Goal: Navigation & Orientation: Find specific page/section

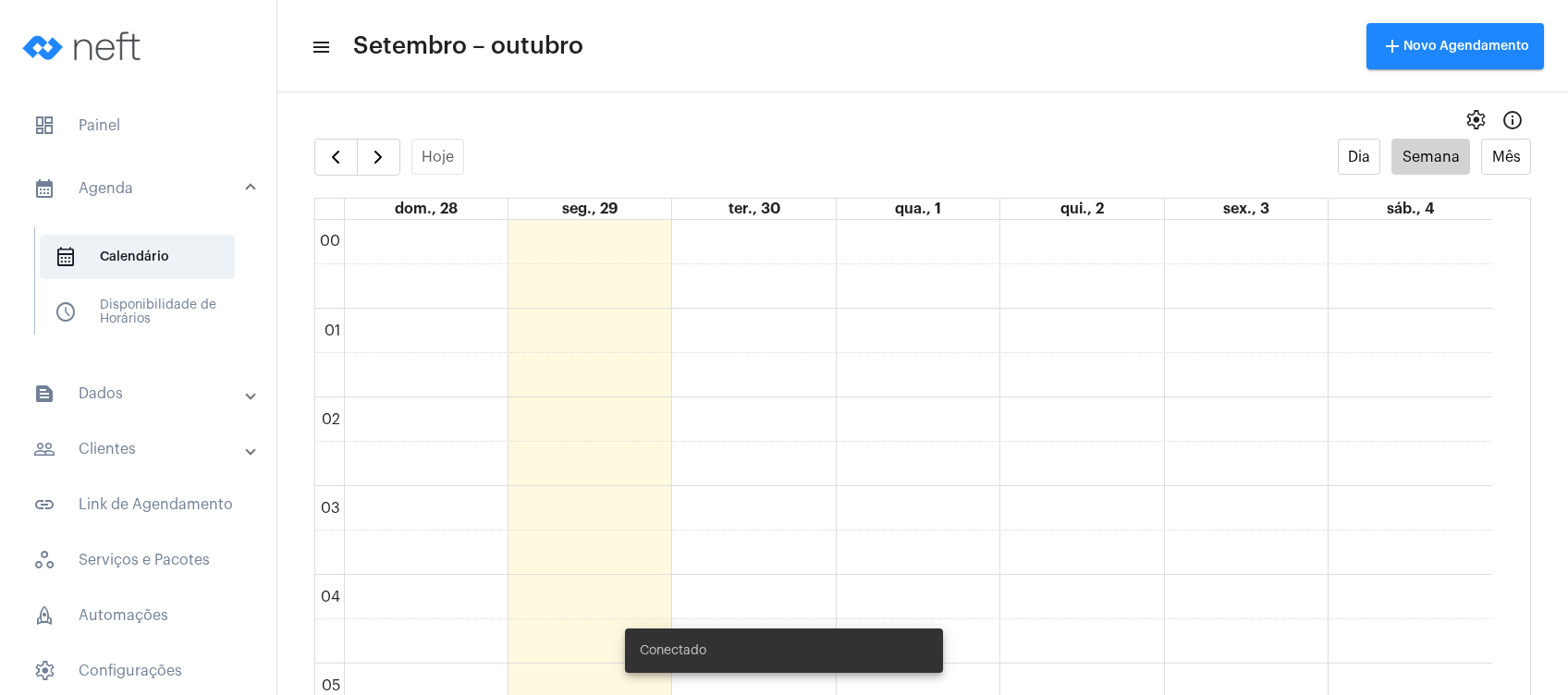
scroll to position [1276, 0]
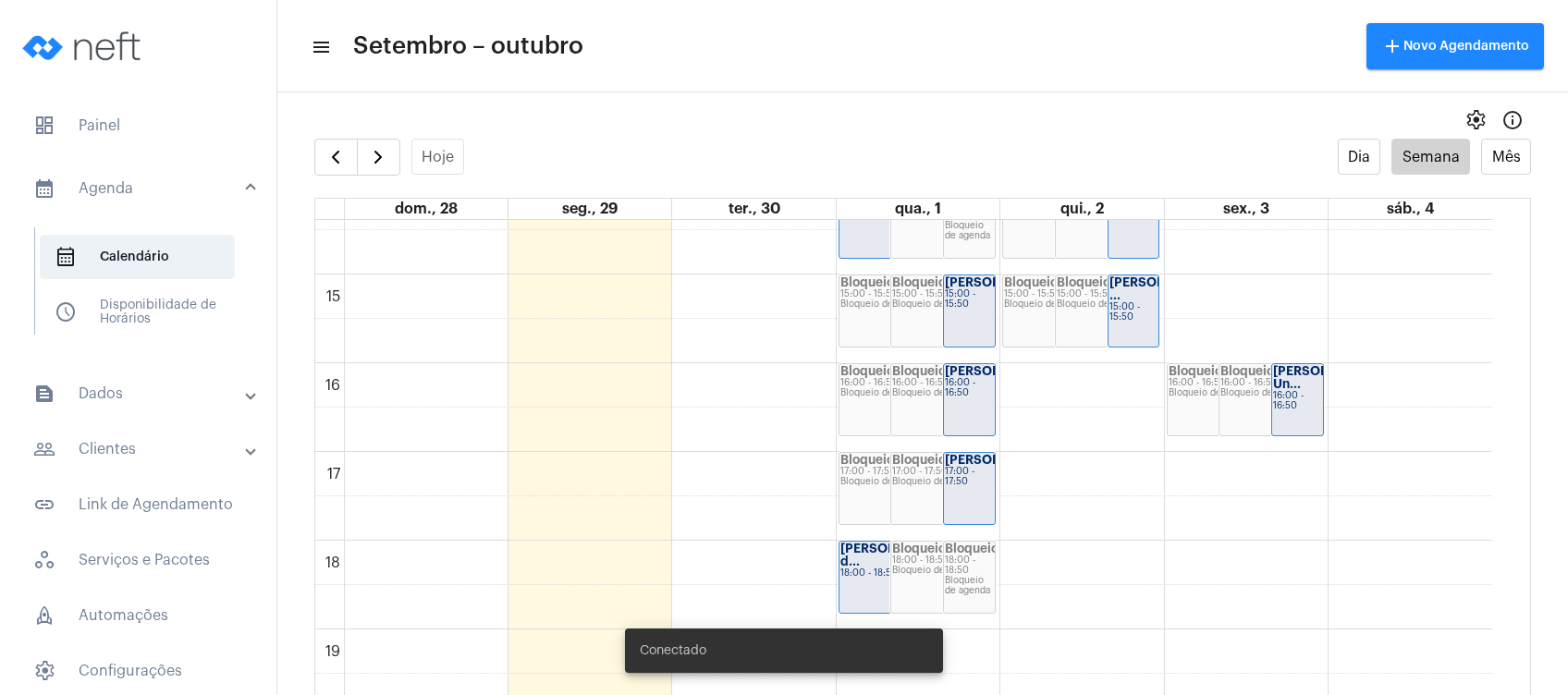
click at [141, 471] on mat-accordion "calendar_month_outlined Agenda calendar_month_outlined Calendário schedule Disp…" at bounding box center [138, 453] width 277 height 589
click at [177, 451] on mat-panel-title "people_outline Clientes" at bounding box center [139, 449] width 213 height 22
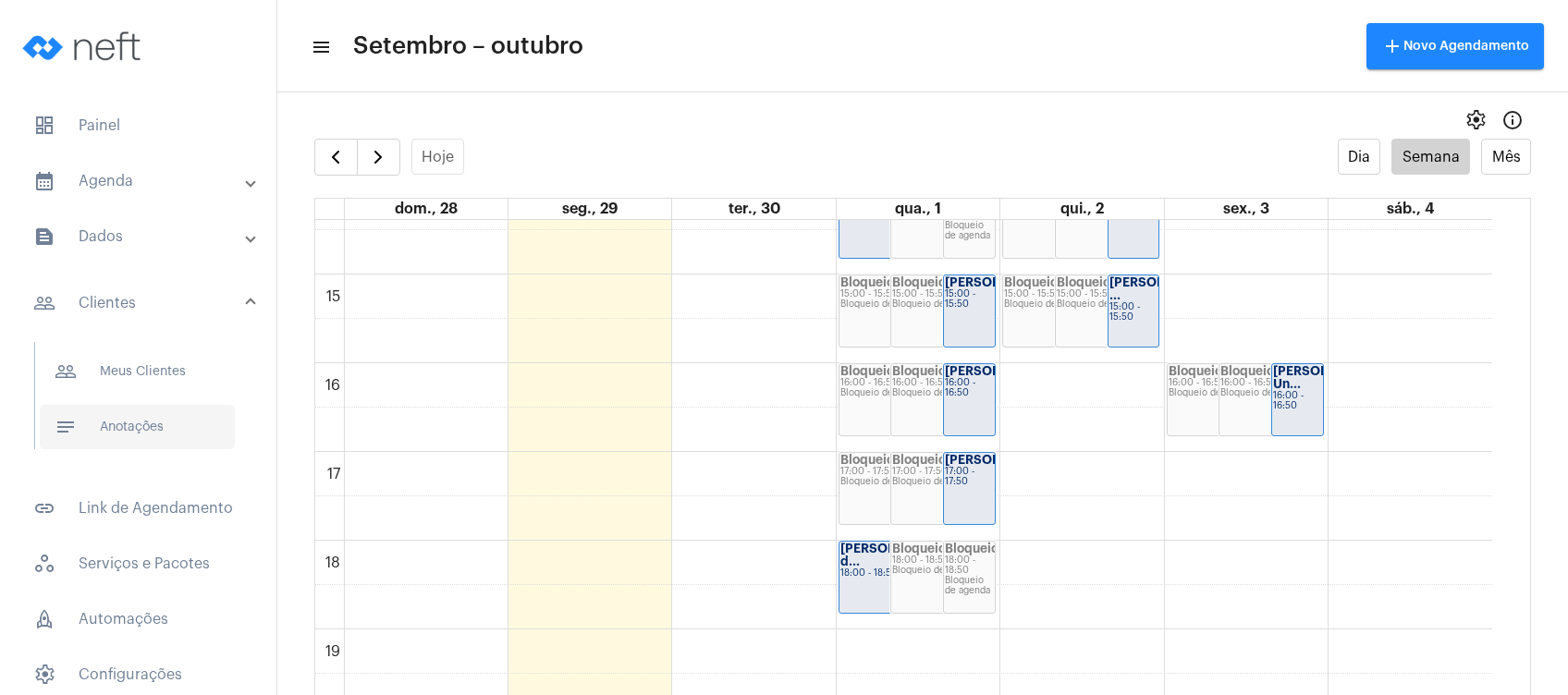
click at [142, 444] on span "notes Anotações" at bounding box center [137, 427] width 195 height 45
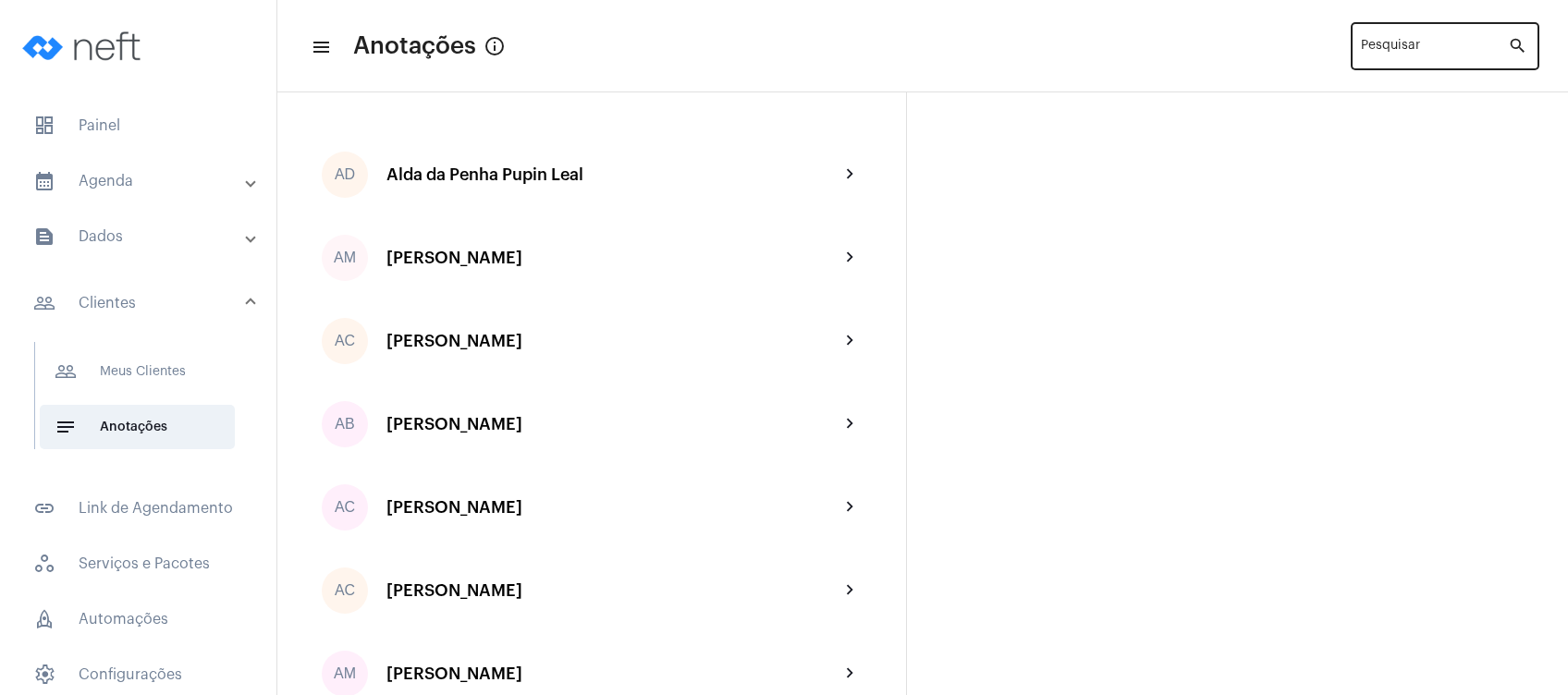
click at [1423, 40] on div "Pesquisar" at bounding box center [1434, 45] width 147 height 51
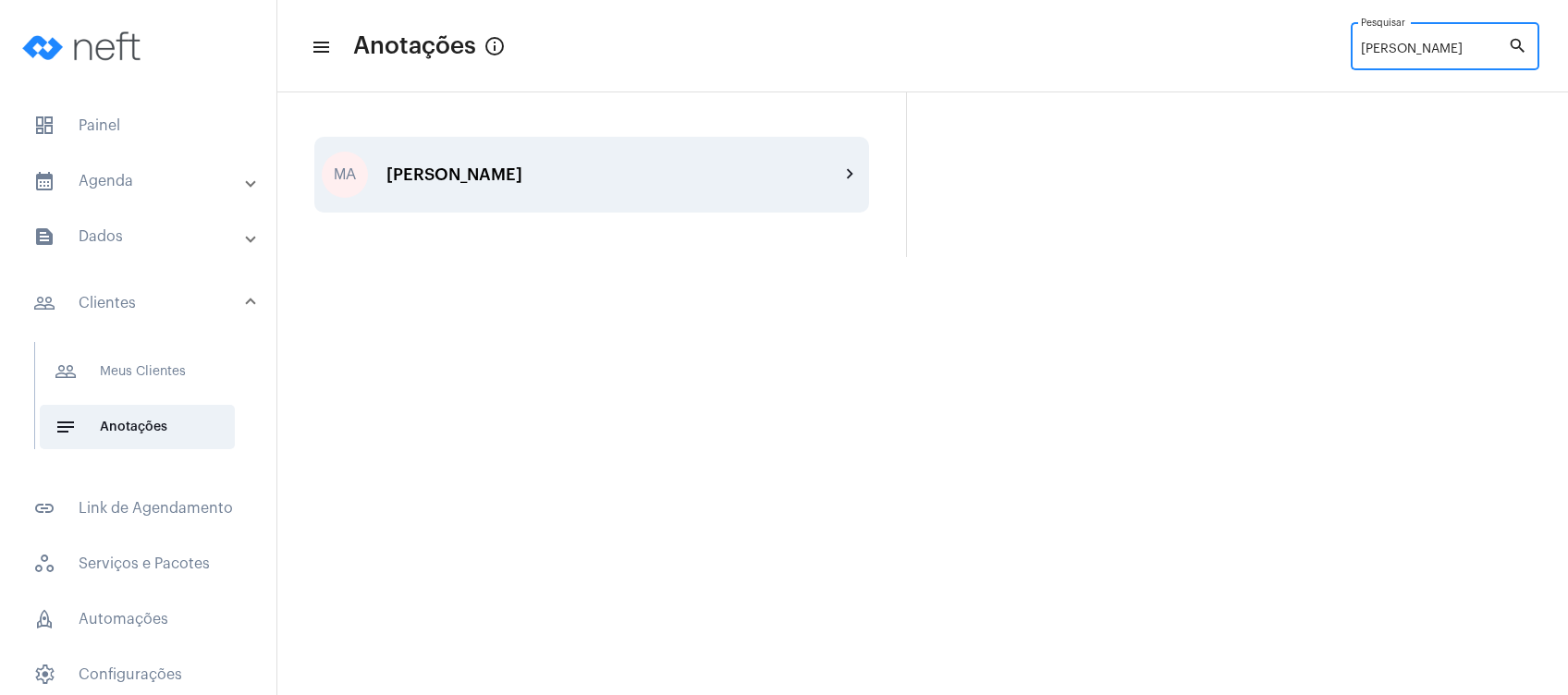
type input "[PERSON_NAME]"
click at [694, 153] on div "MA [PERSON_NAME] chevron_right" at bounding box center [591, 174] width 554 height 76
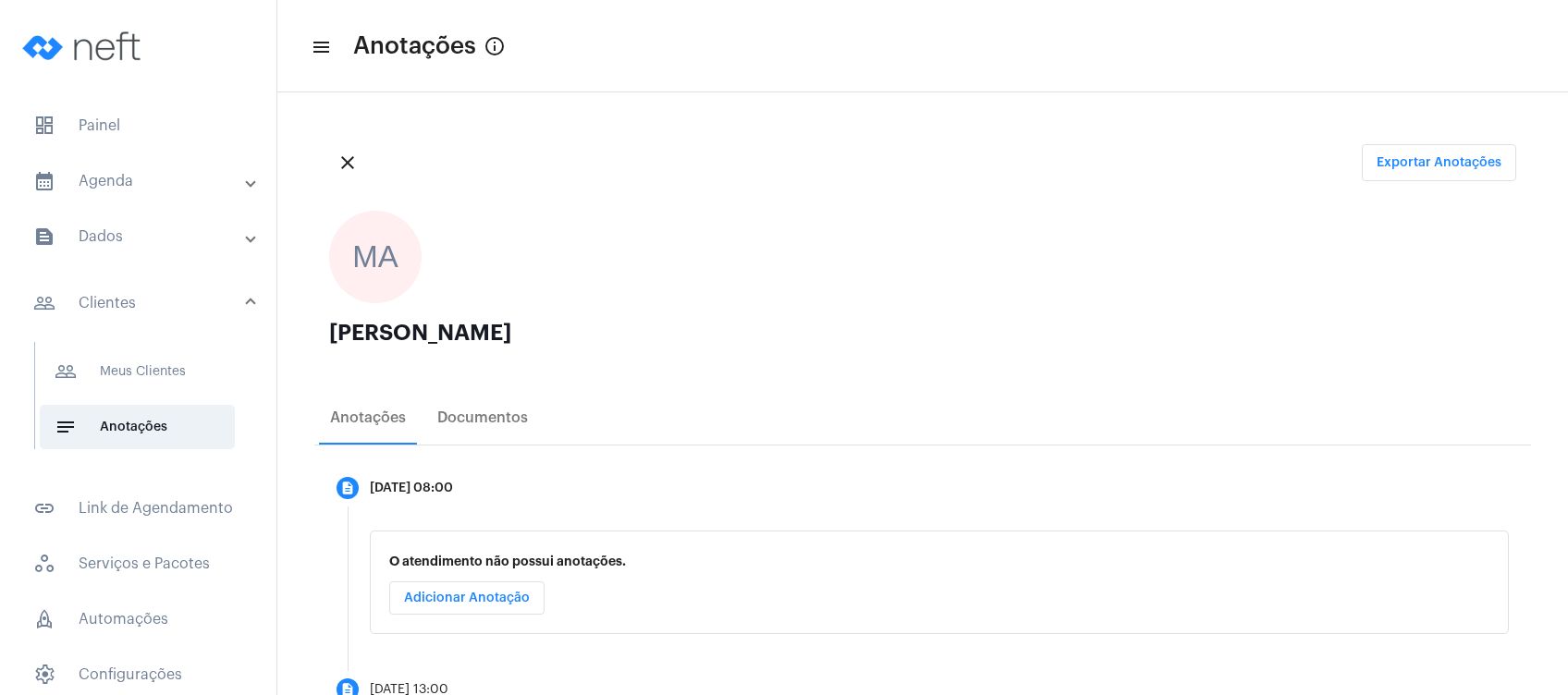
click at [934, 273] on ngx-avatars "MA" at bounding box center [914, 256] width 1169 height 92
drag, startPoint x: 321, startPoint y: 340, endPoint x: 697, endPoint y: 331, distance: 376.1
click at [697, 331] on div "MA [PERSON_NAME]" at bounding box center [922, 288] width 1216 height 186
copy div "[PERSON_NAME]"
click at [681, 344] on div "[PERSON_NAME]" at bounding box center [922, 344] width 1187 height 46
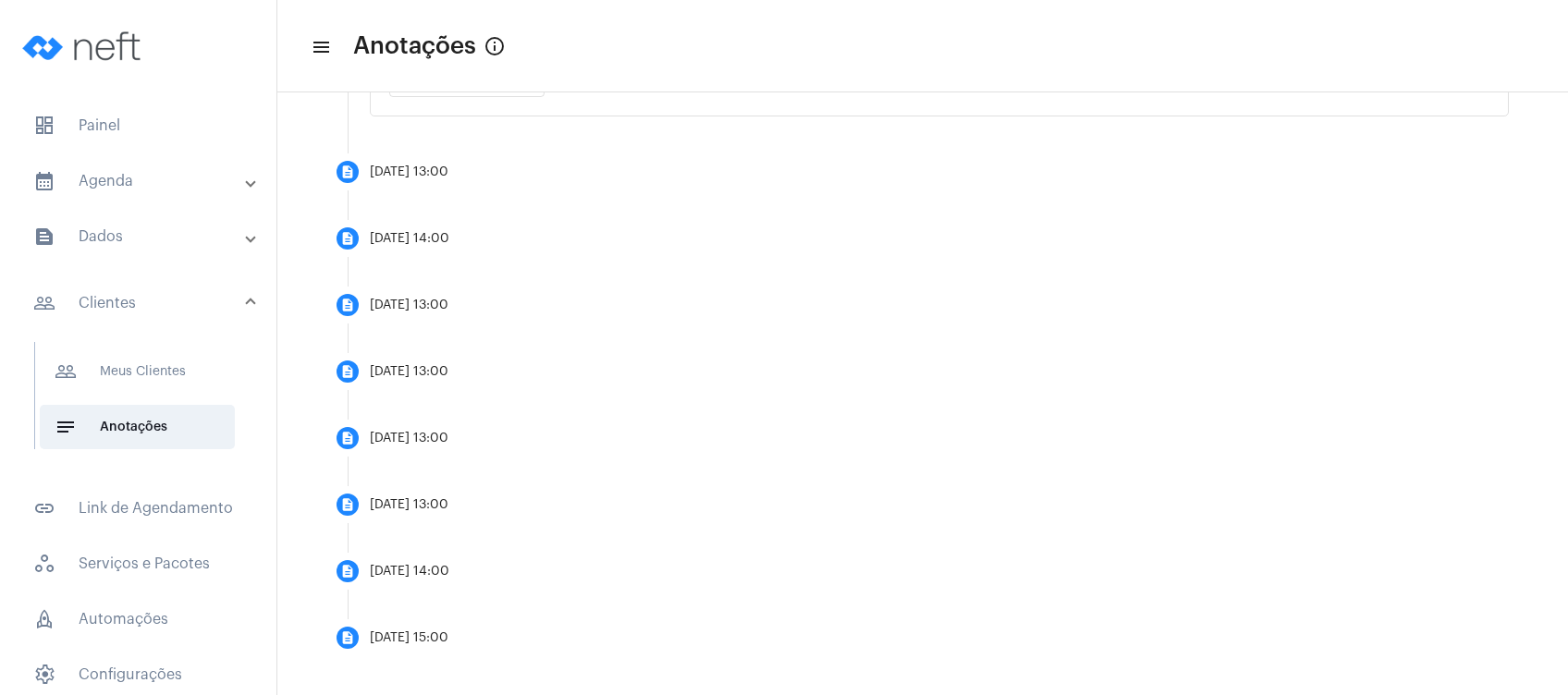
scroll to position [530, 0]
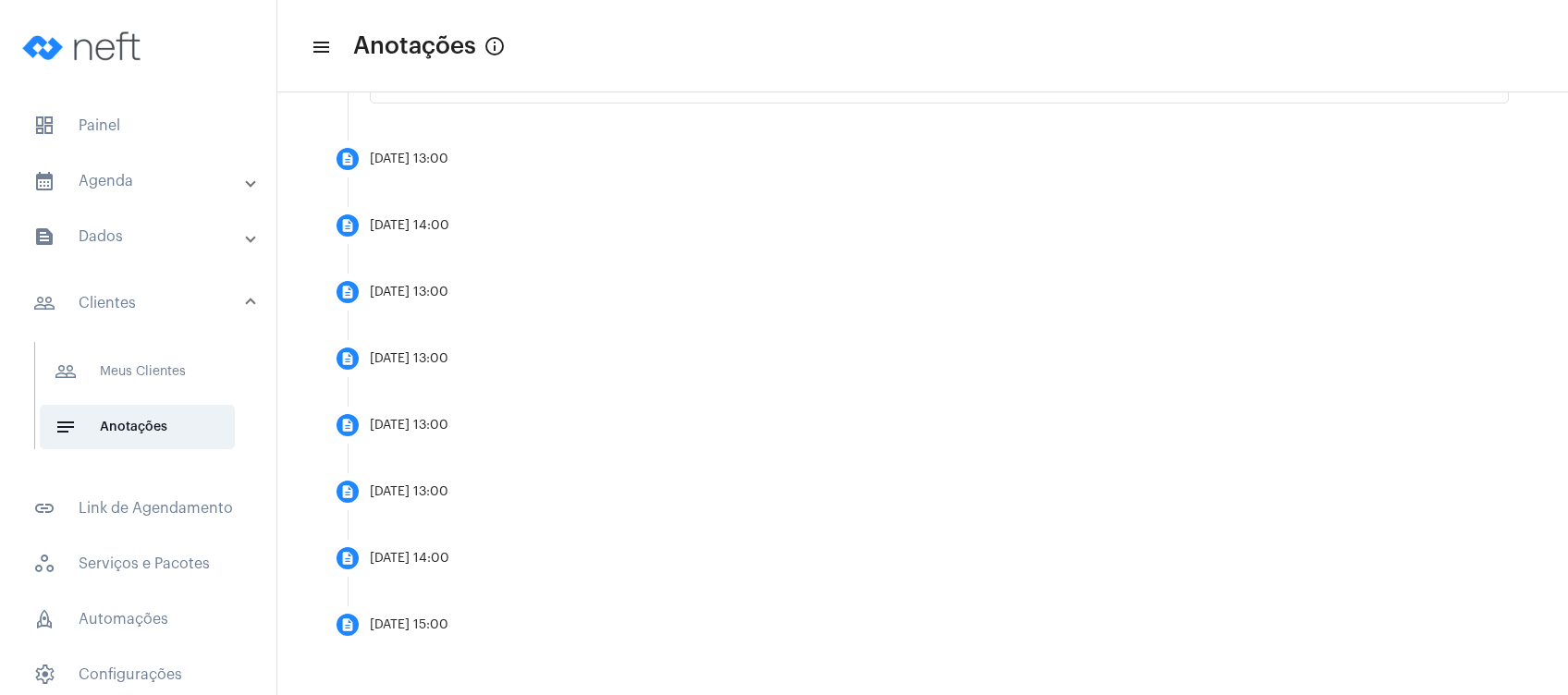
click at [541, 665] on div "close Exportar Anotações MA [PERSON_NAME] Anotações Documentos description [DAT…" at bounding box center [922, 128] width 1290 height 1132
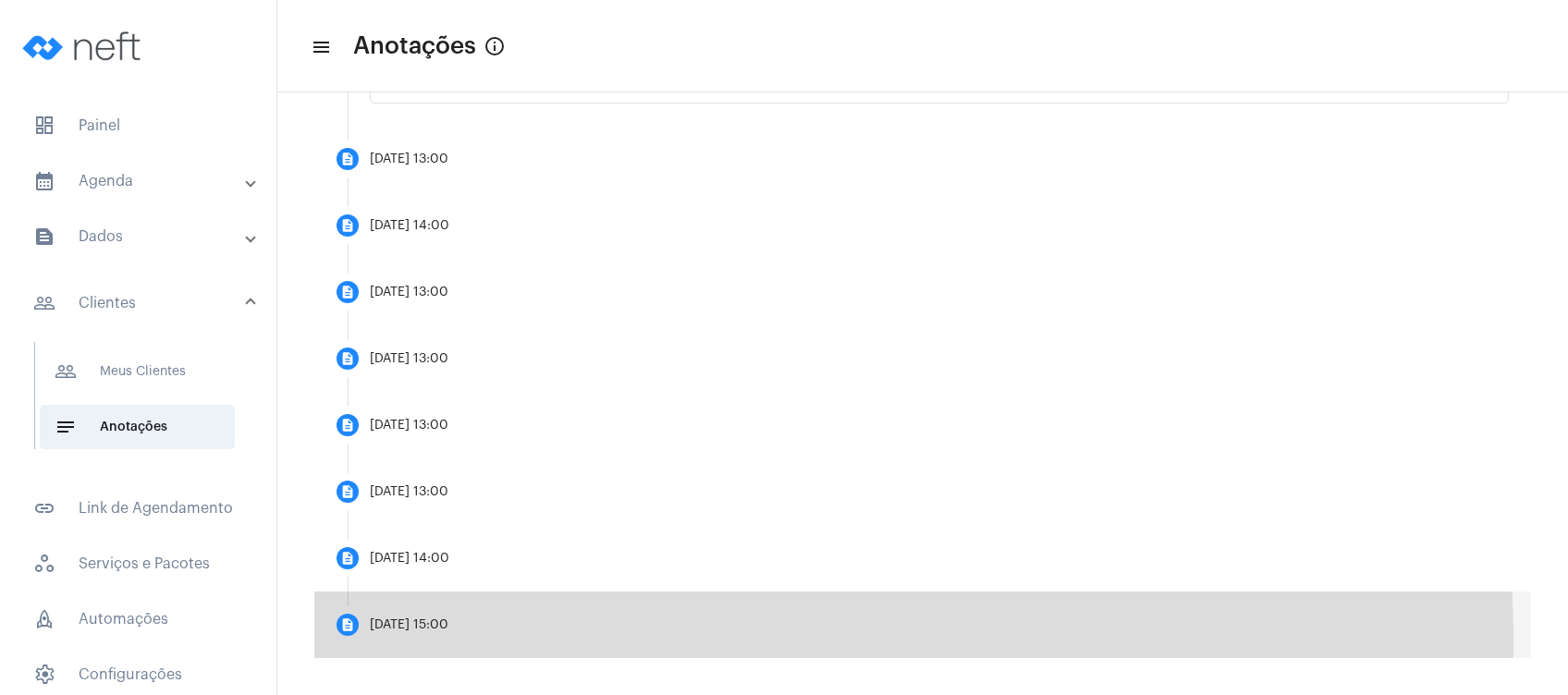
click at [494, 641] on mat-step-header "description [DATE] 15:00" at bounding box center [922, 624] width 1216 height 66
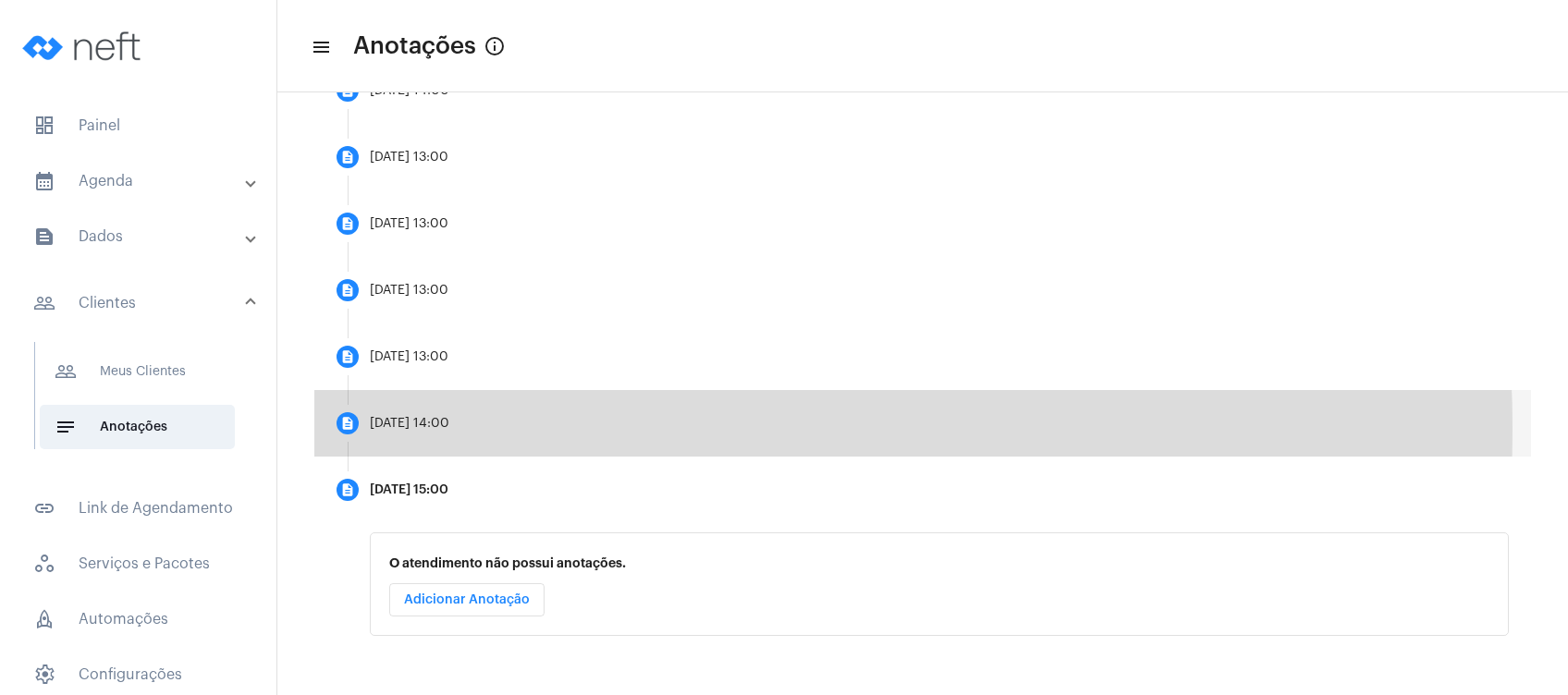
click at [504, 427] on mat-step-header "description [DATE] 14:00" at bounding box center [922, 422] width 1216 height 66
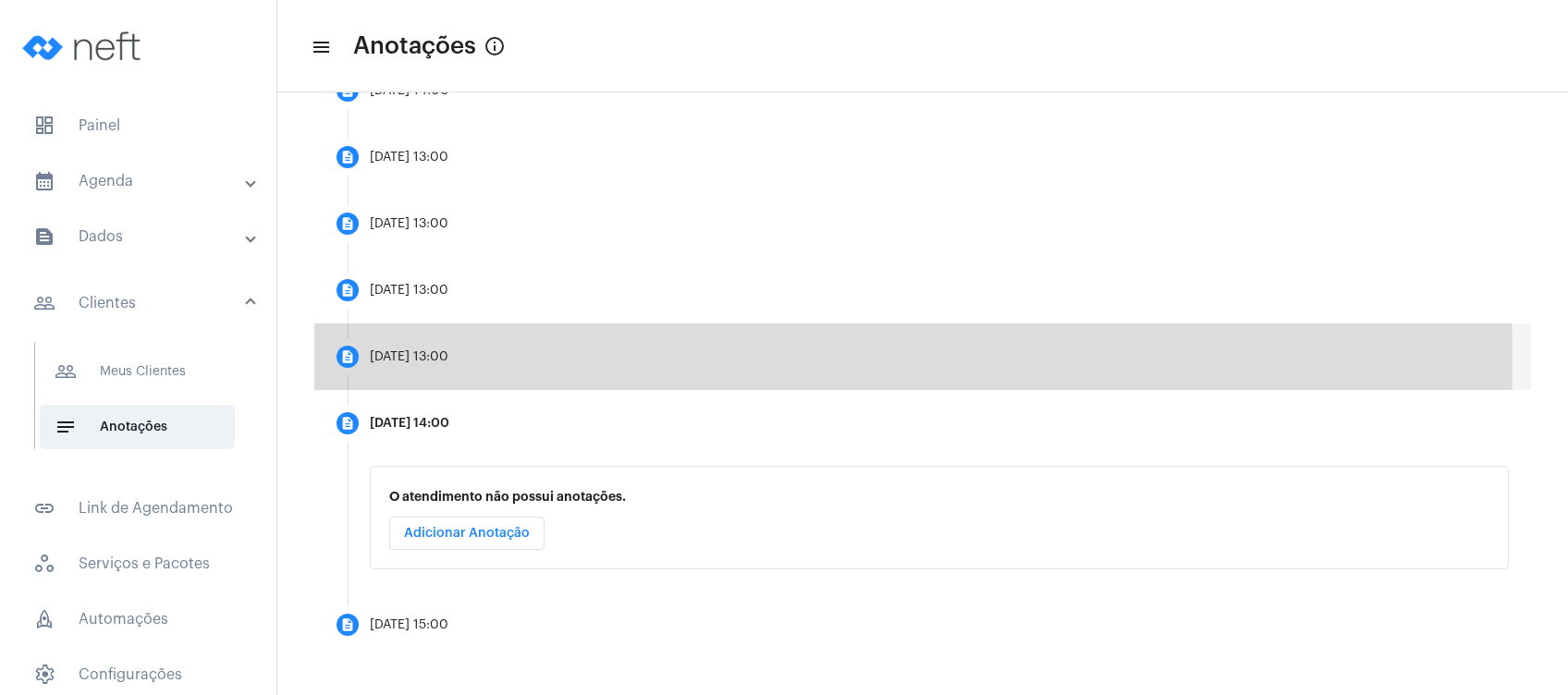
click at [505, 357] on mat-step-header "description [DATE] 13:00" at bounding box center [922, 356] width 1216 height 66
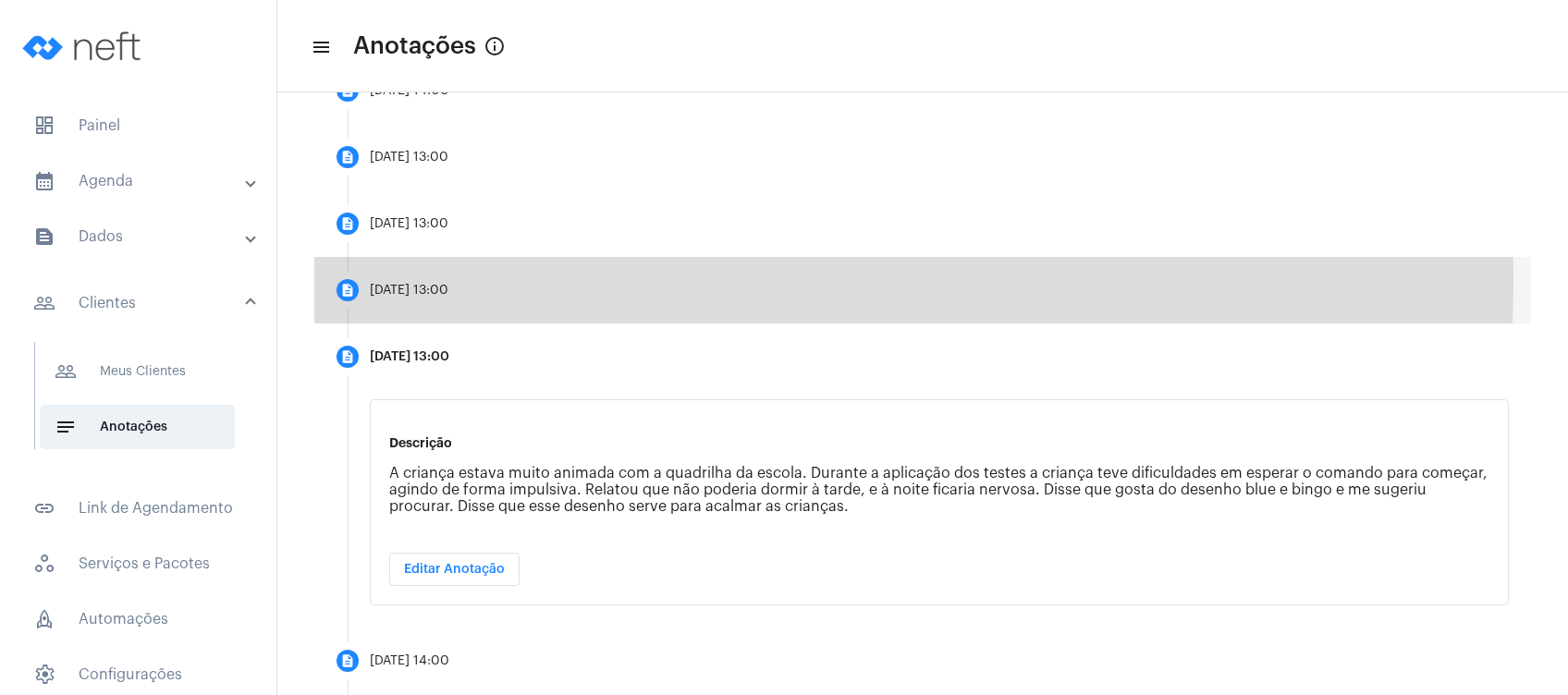
click at [509, 278] on mat-step-header "description [DATE] 13:00" at bounding box center [922, 290] width 1216 height 66
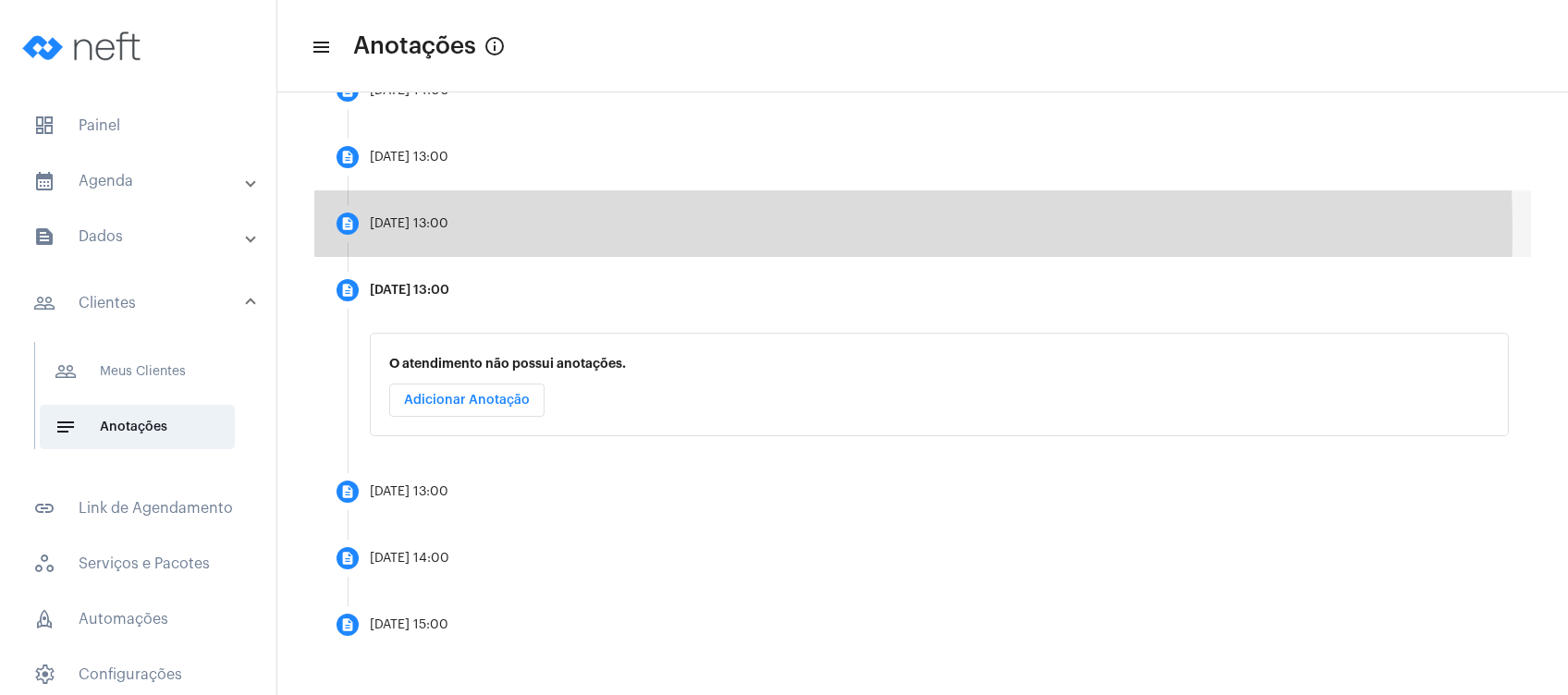
click at [468, 232] on mat-step-header "description [DATE] 13:00" at bounding box center [922, 223] width 1216 height 66
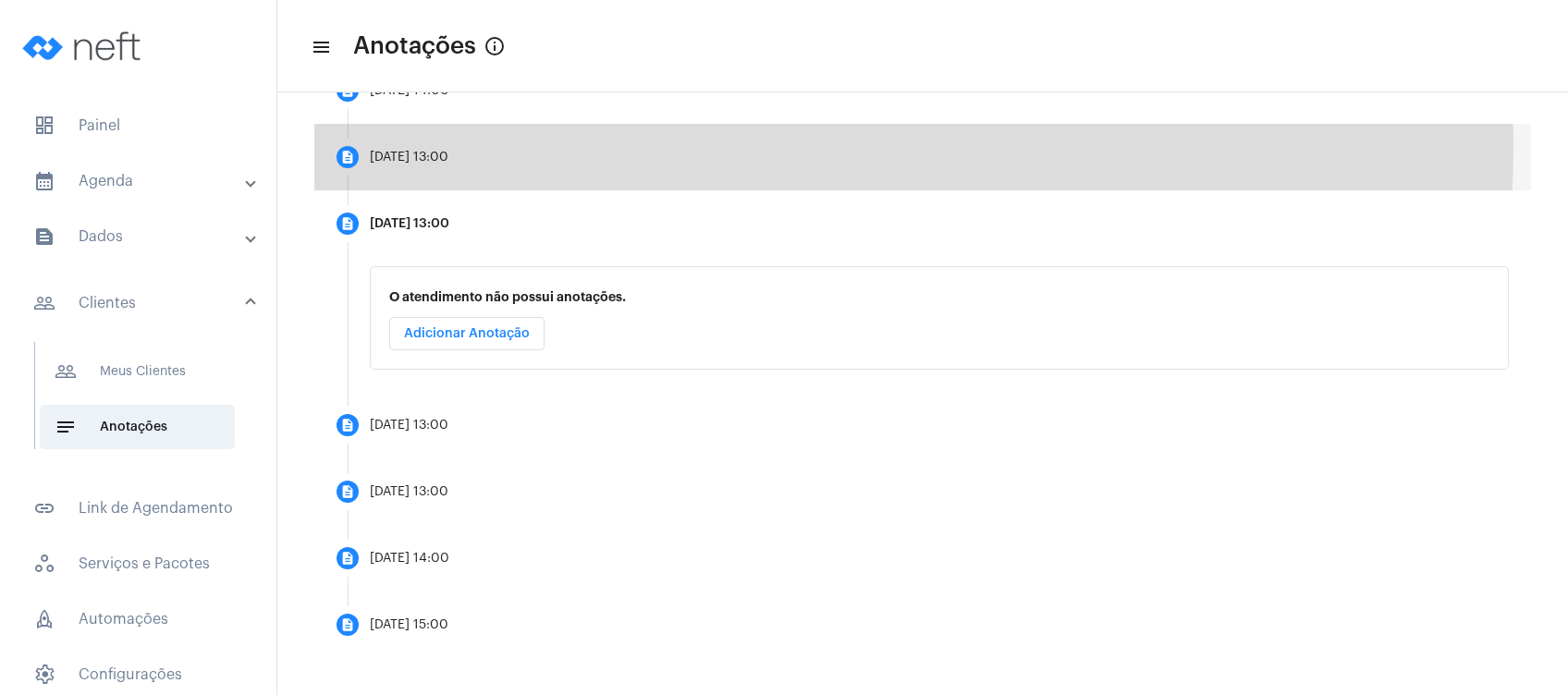
click at [440, 143] on mat-step-header "description [DATE] 13:00" at bounding box center [922, 157] width 1216 height 66
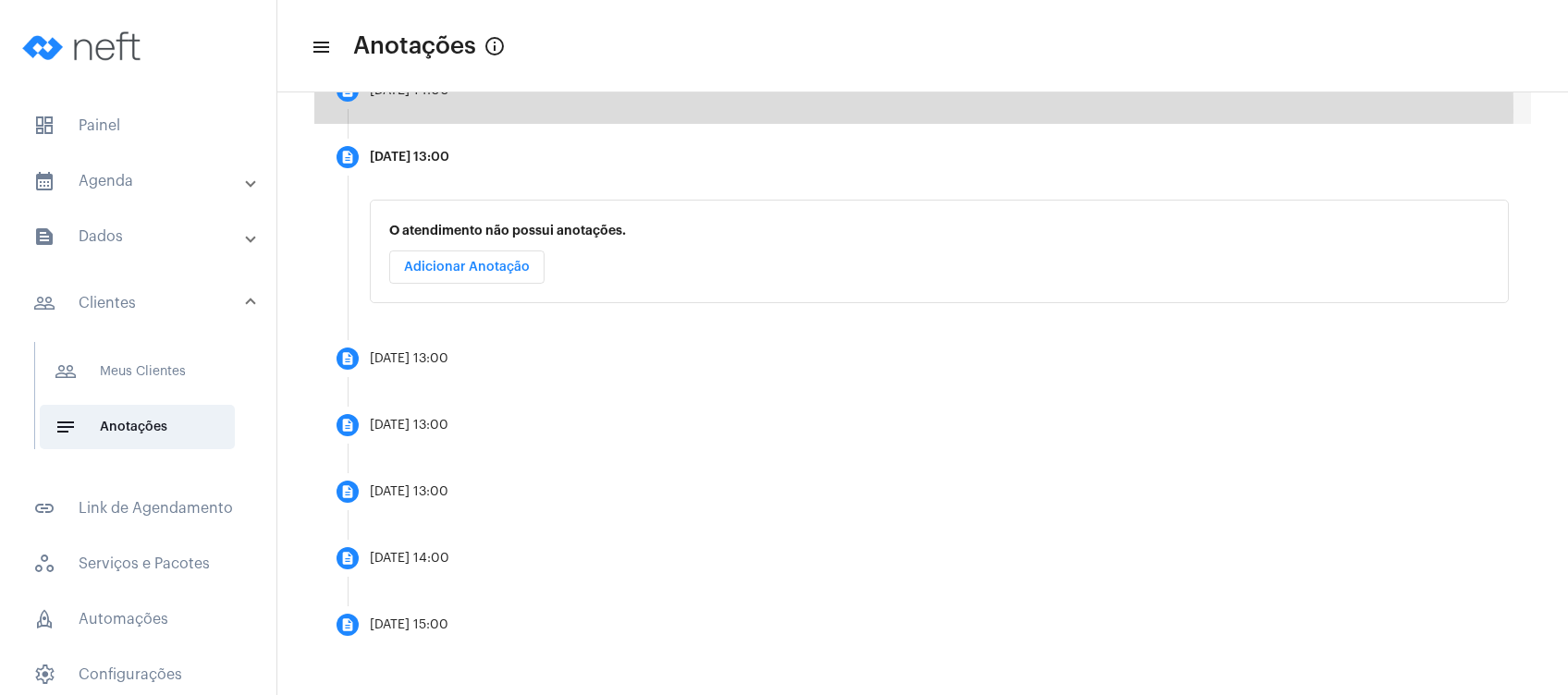
click at [479, 111] on mat-step-header "description [DATE] 14:00" at bounding box center [922, 91] width 1216 height 66
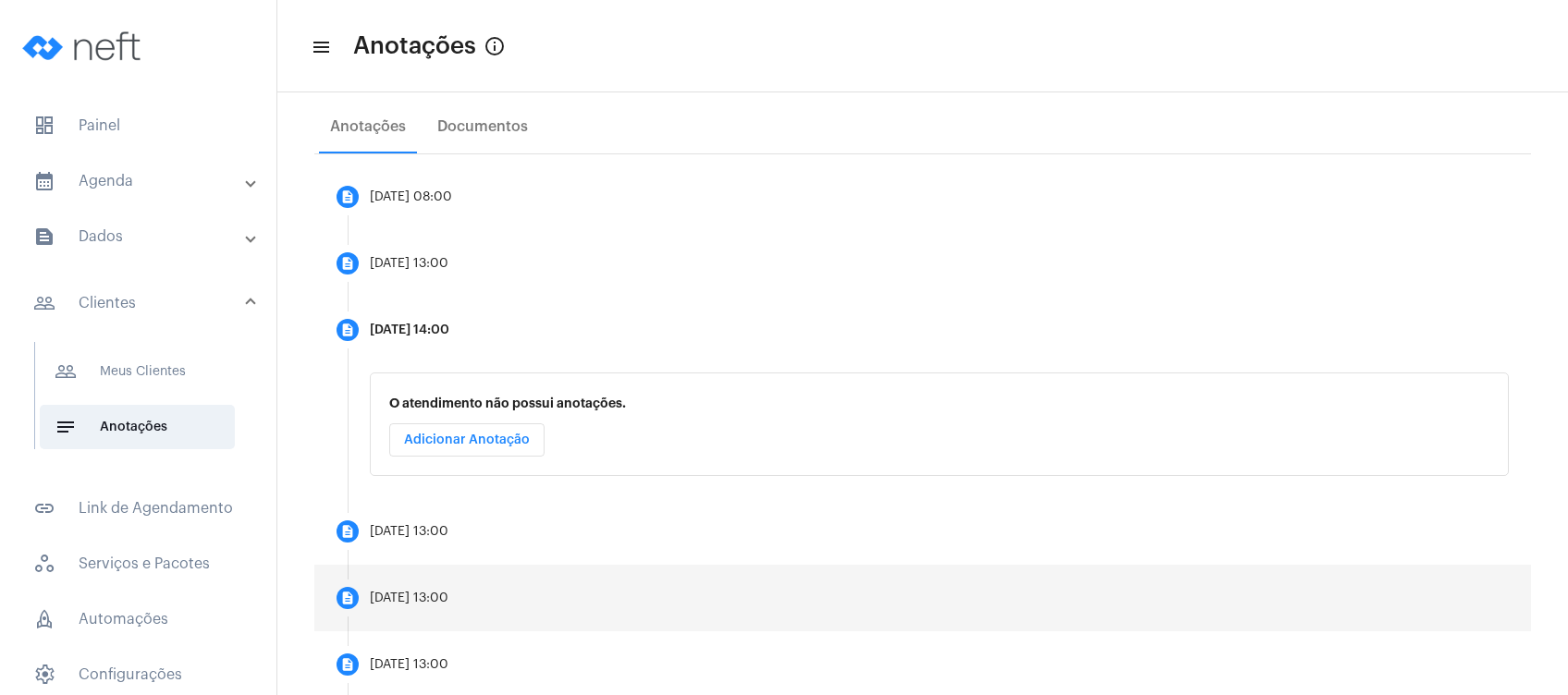
scroll to position [271, 0]
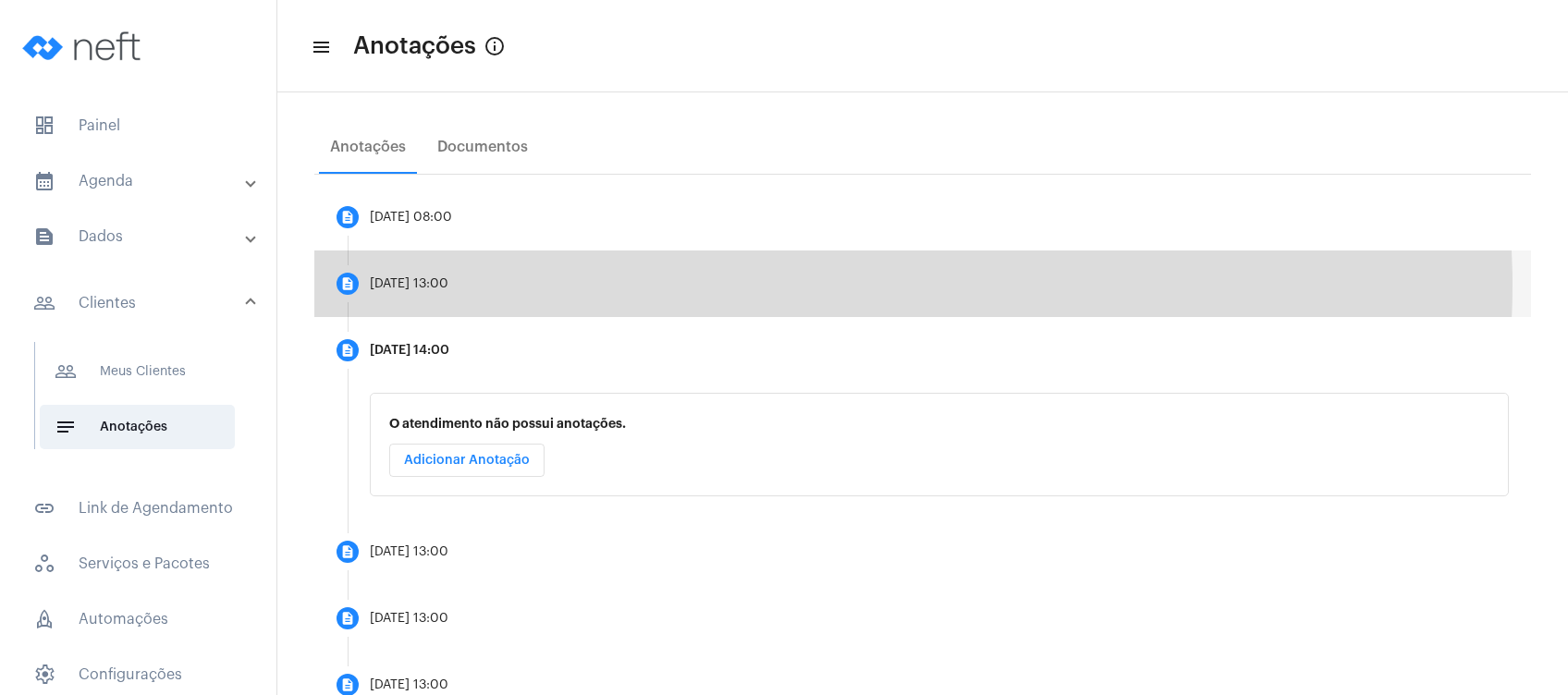
click at [796, 283] on mat-step-header "description [DATE] 13:00" at bounding box center [922, 283] width 1216 height 66
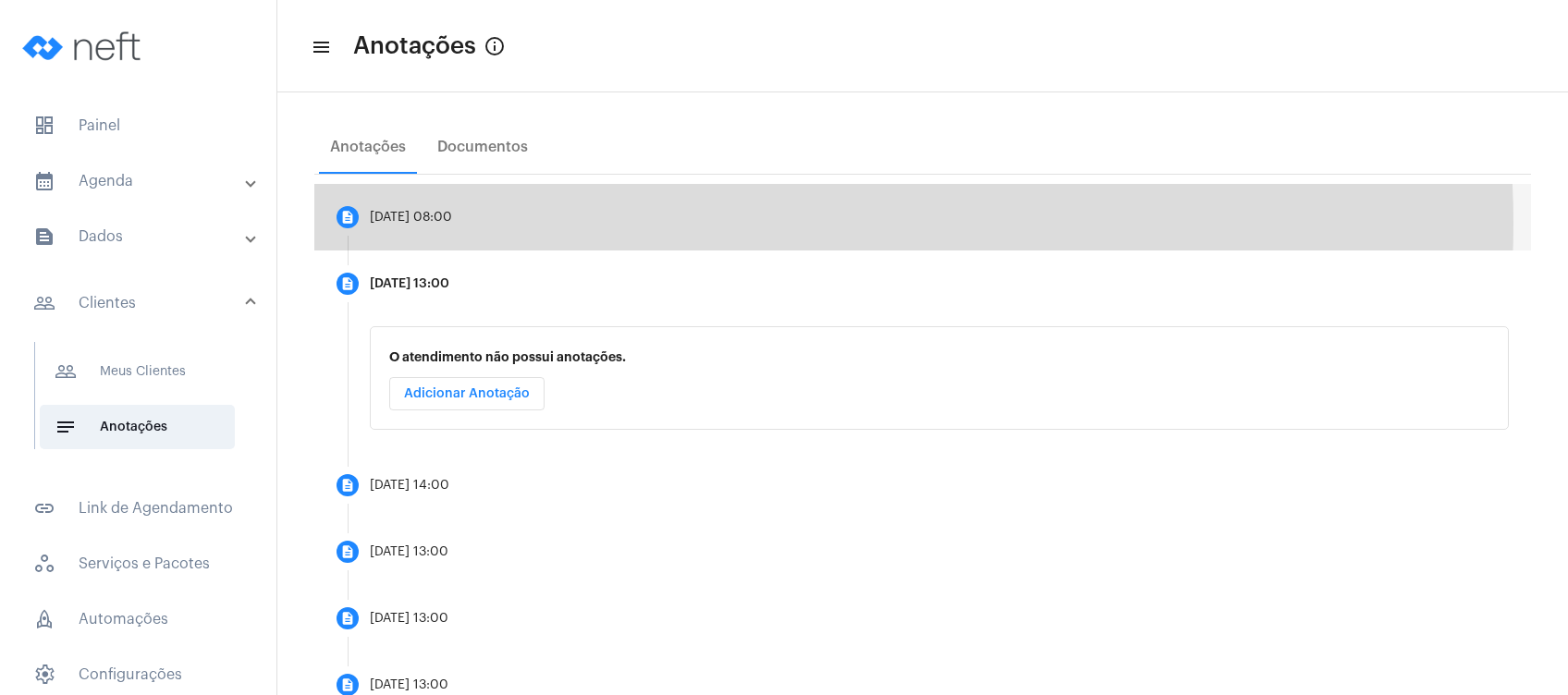
click at [713, 223] on mat-step-header "description [DATE] 08:00" at bounding box center [922, 217] width 1216 height 66
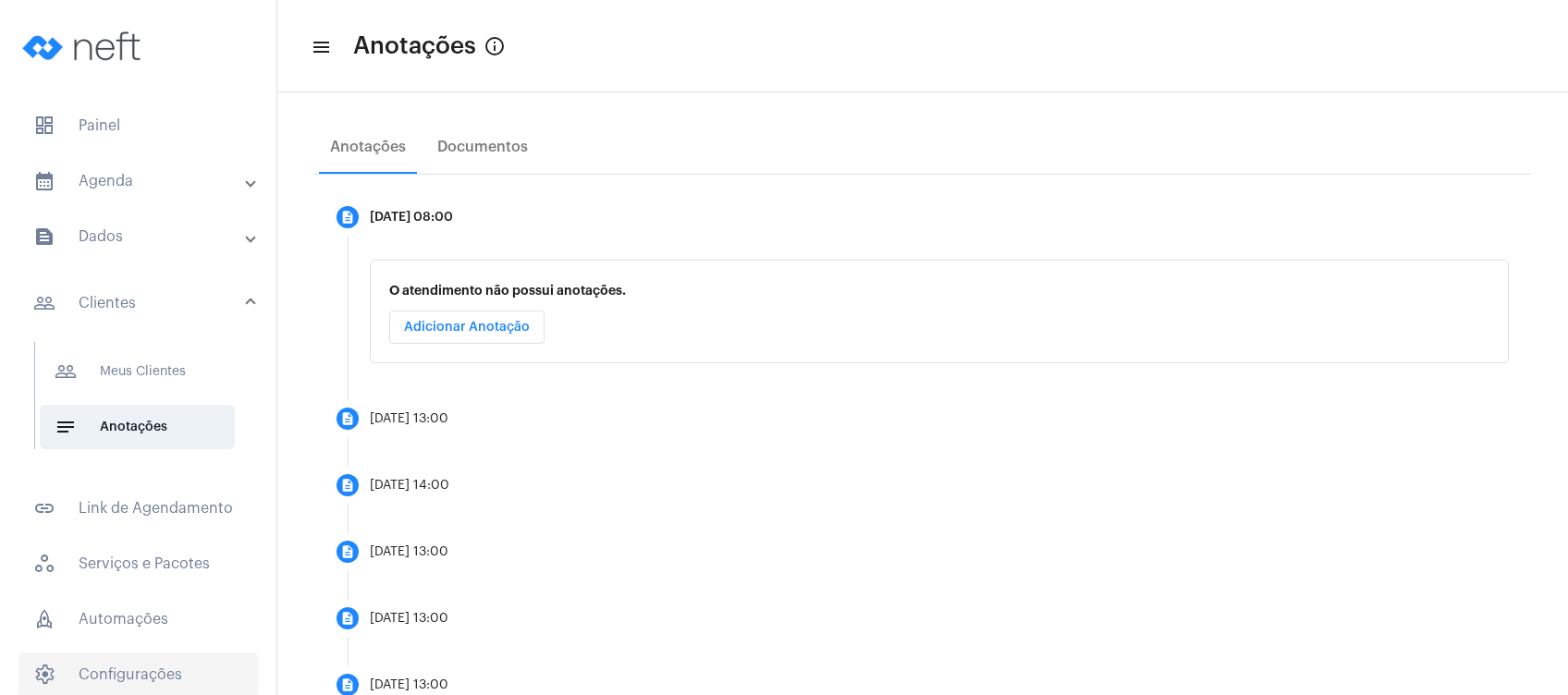
click at [180, 677] on span "settings Configurações" at bounding box center [138, 675] width 240 height 45
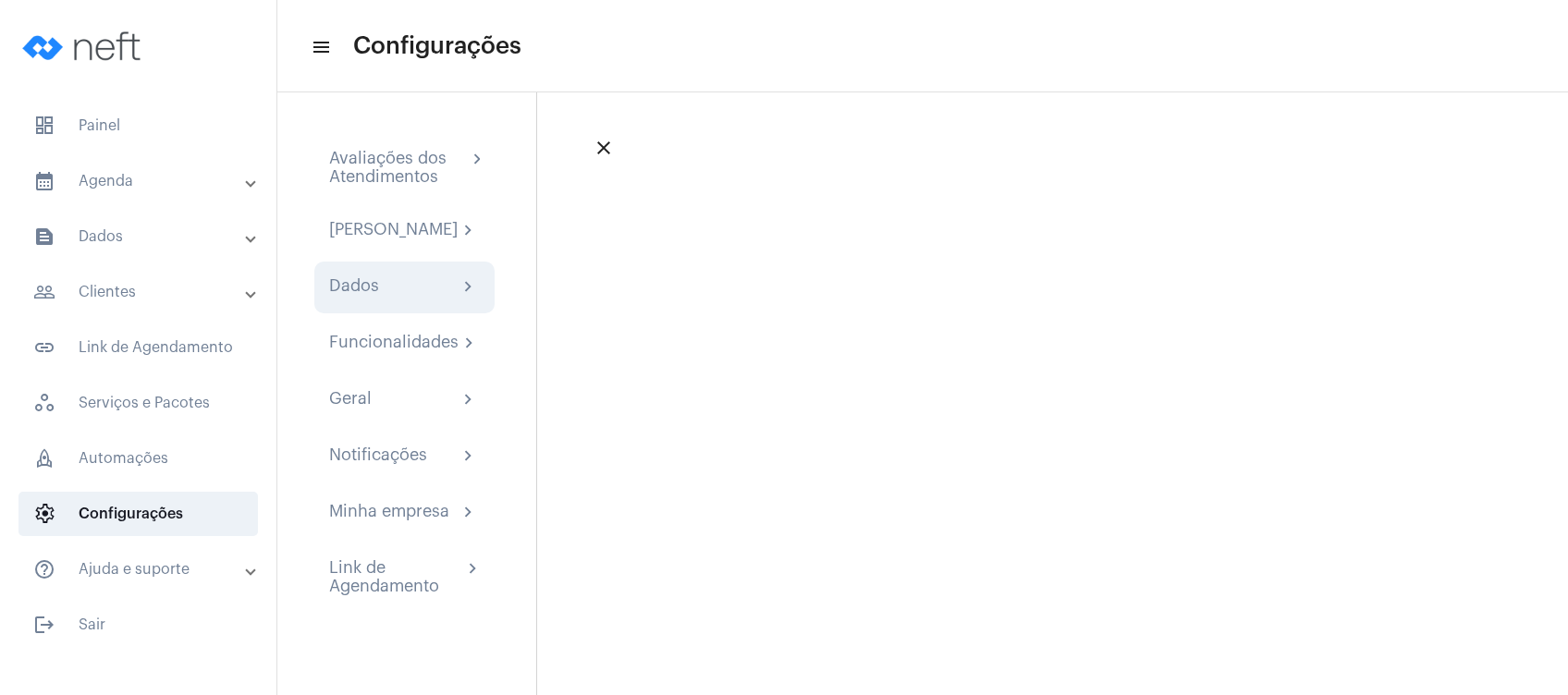
click at [403, 299] on div "Dados chevron_right" at bounding box center [404, 287] width 151 height 22
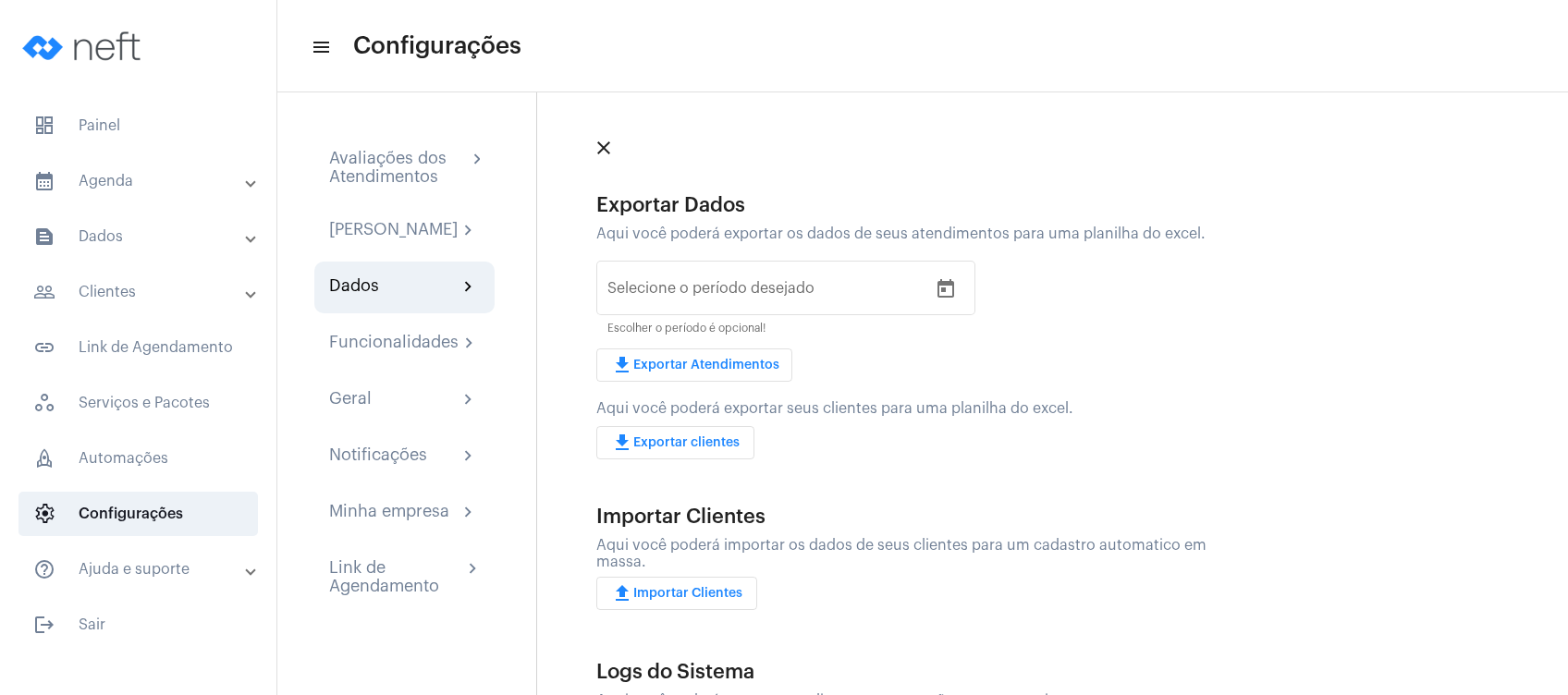
click at [803, 128] on div "close Exportar Dados Aqui você poderá exportar os dados de seus atendimentos pa…" at bounding box center [1051, 393] width 1031 height 603
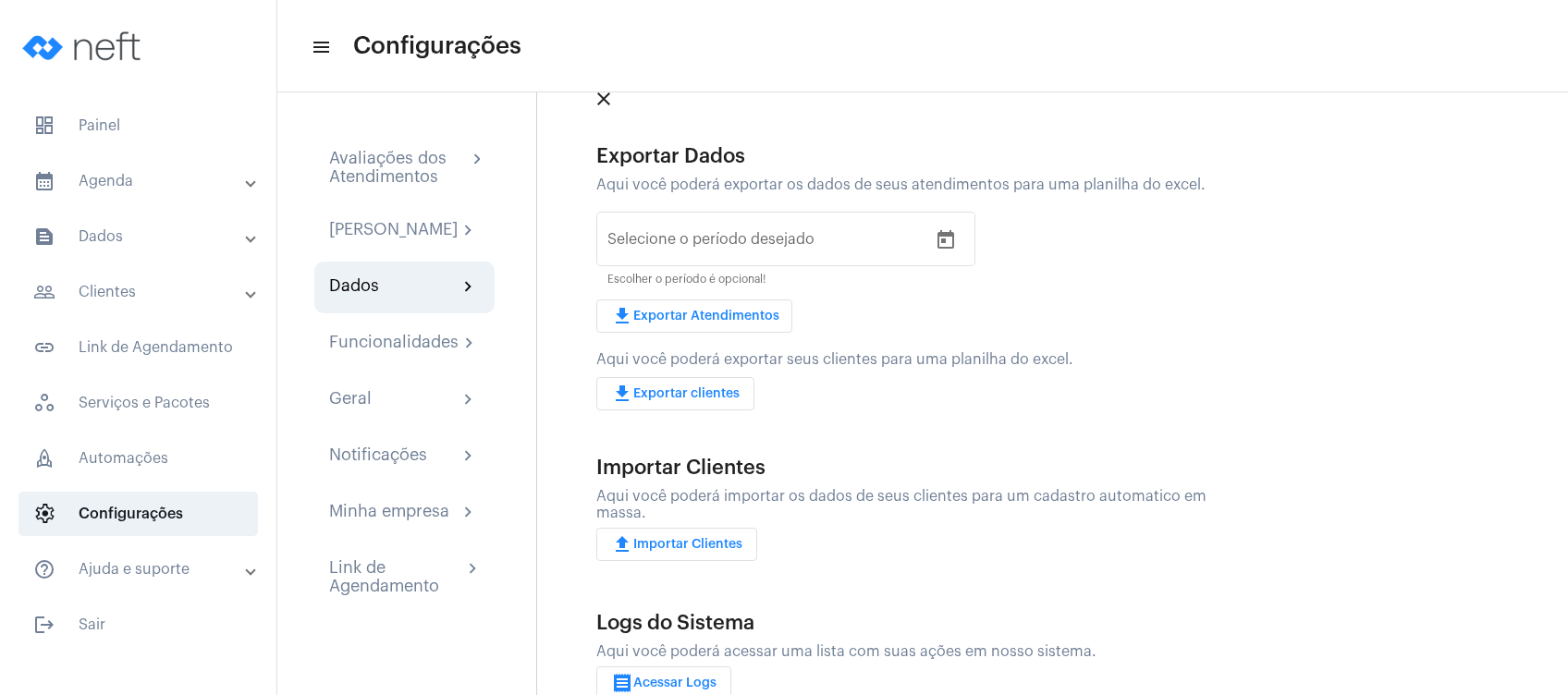
scroll to position [90, 0]
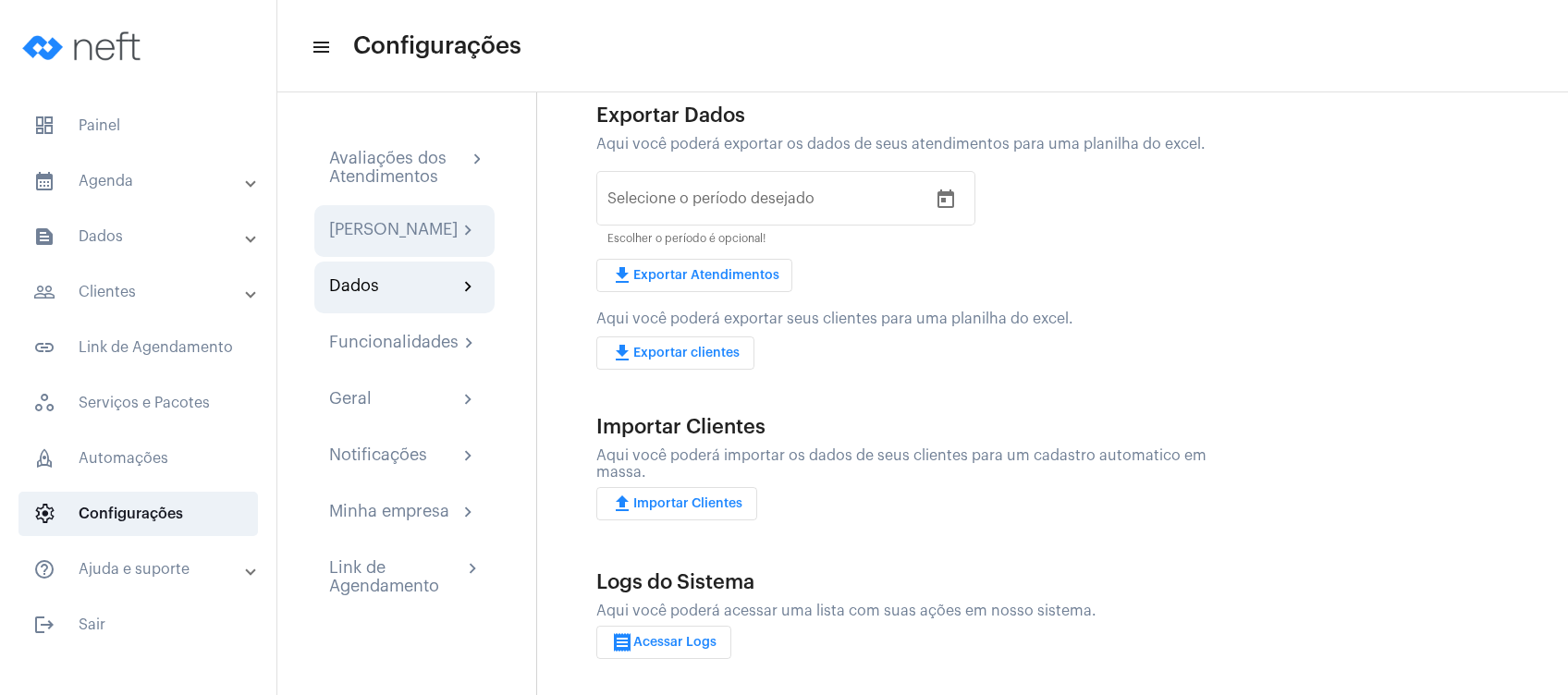
click at [343, 232] on div "[PERSON_NAME]" at bounding box center [393, 231] width 129 height 22
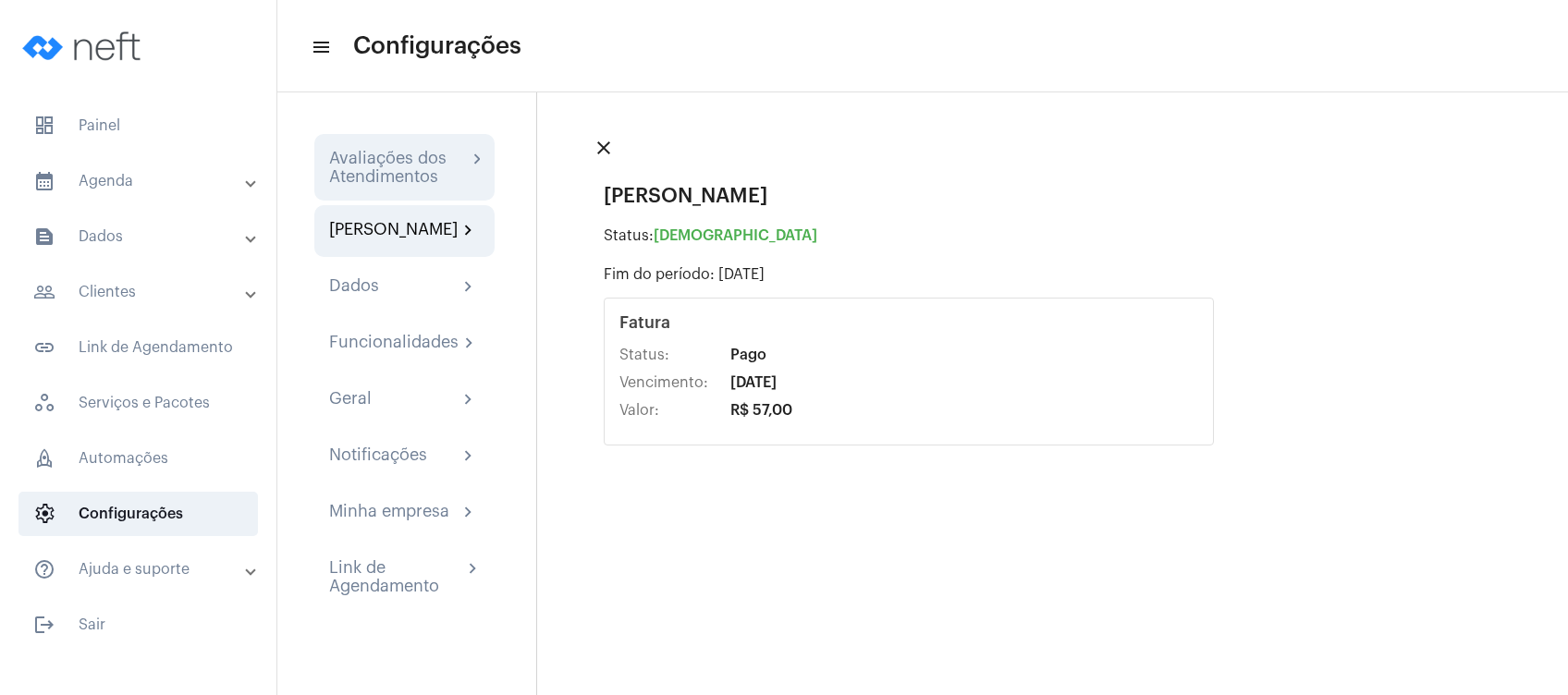
click at [438, 172] on div "Avaliações dos Atendimentos" at bounding box center [397, 167] width 137 height 37
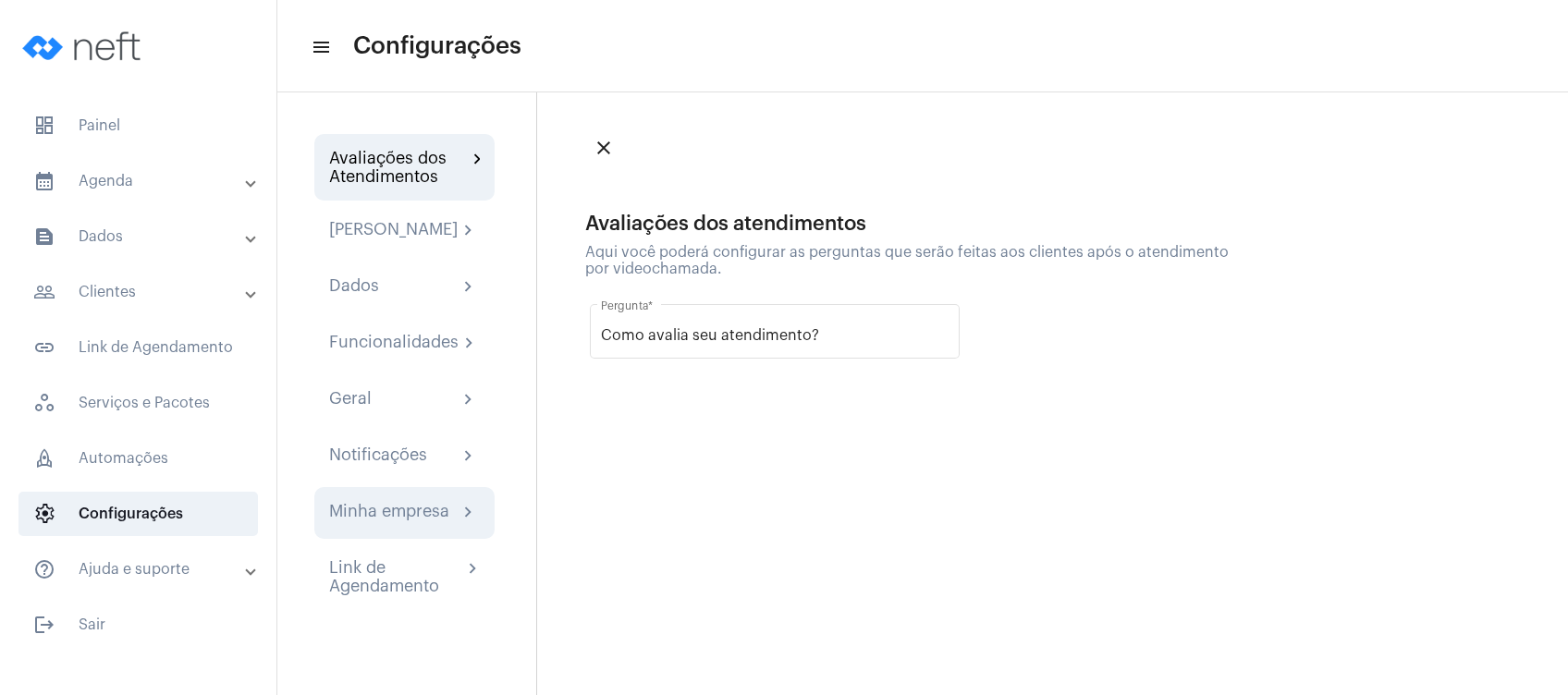
click at [455, 517] on div "Minha empresa chevron_right" at bounding box center [404, 512] width 151 height 22
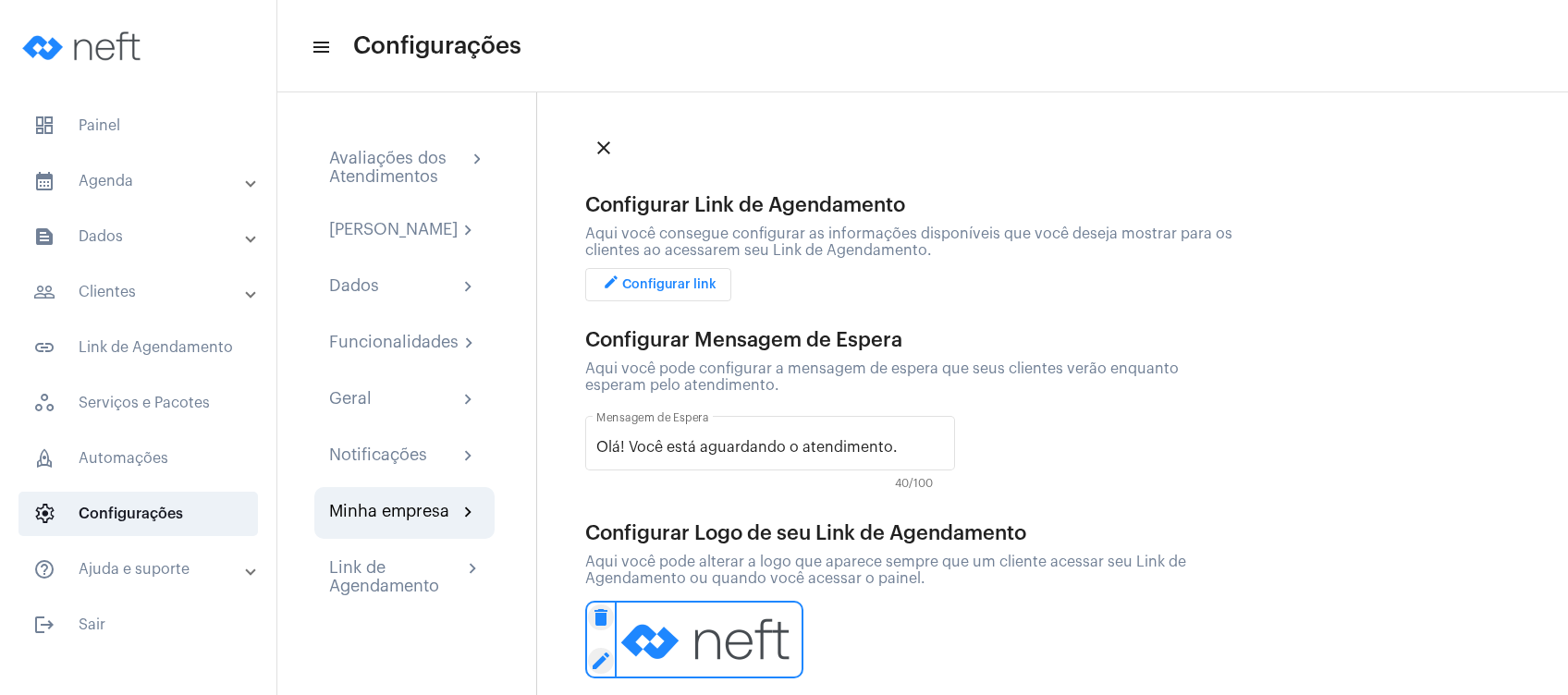
click at [920, 111] on div "close Configurar Link de Agendamento Aqui você consegue configurar as informaçõ…" at bounding box center [1051, 393] width 1031 height 603
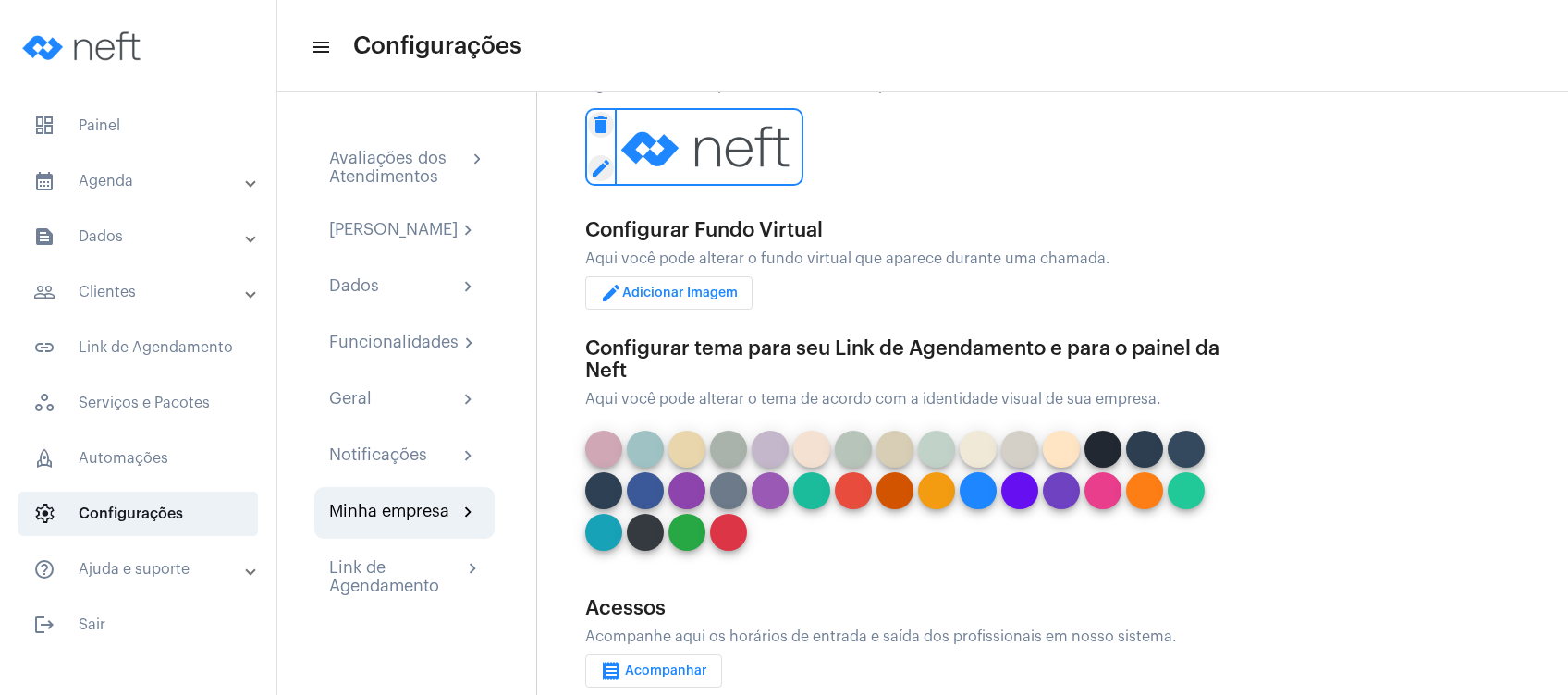
scroll to position [513, 0]
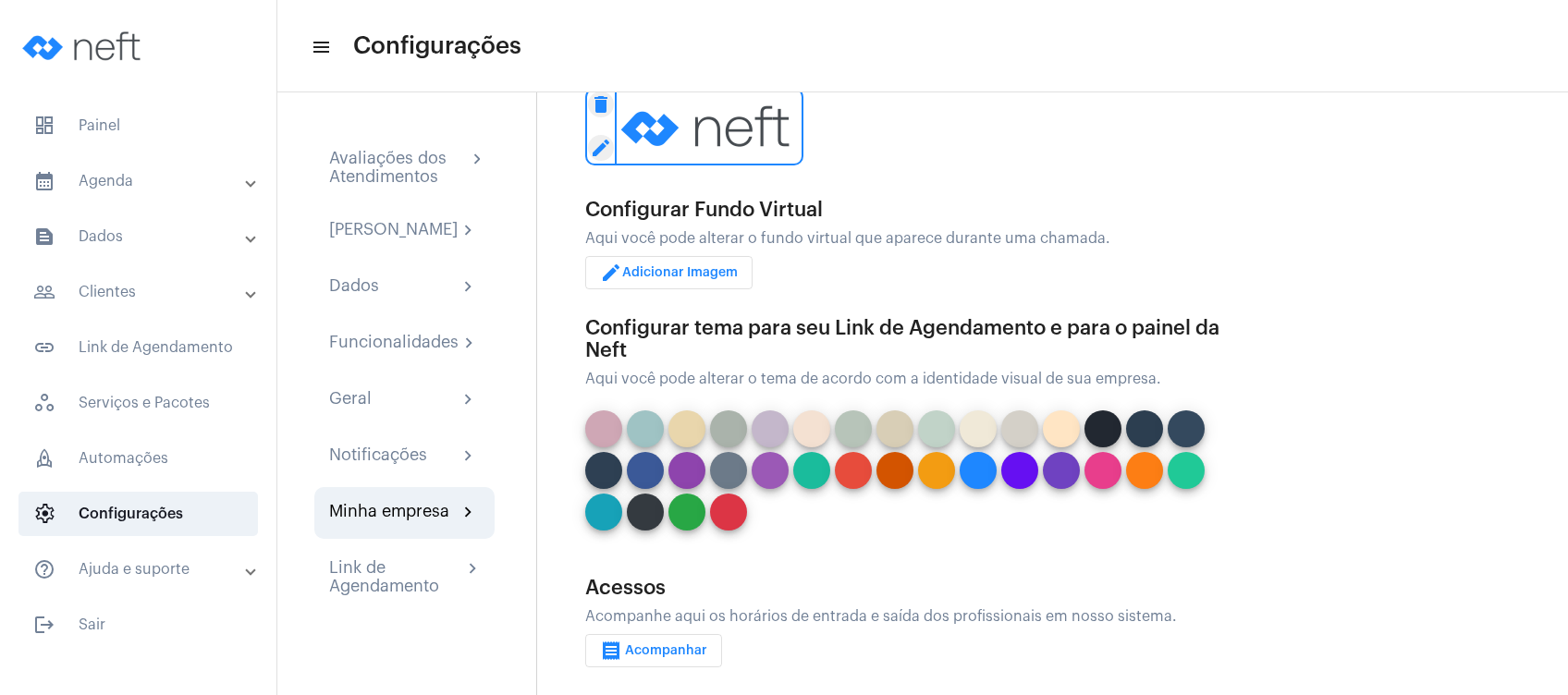
click at [214, 581] on mat-expansion-panel-header "help_outline Ajuda e suporte" at bounding box center [143, 569] width 265 height 45
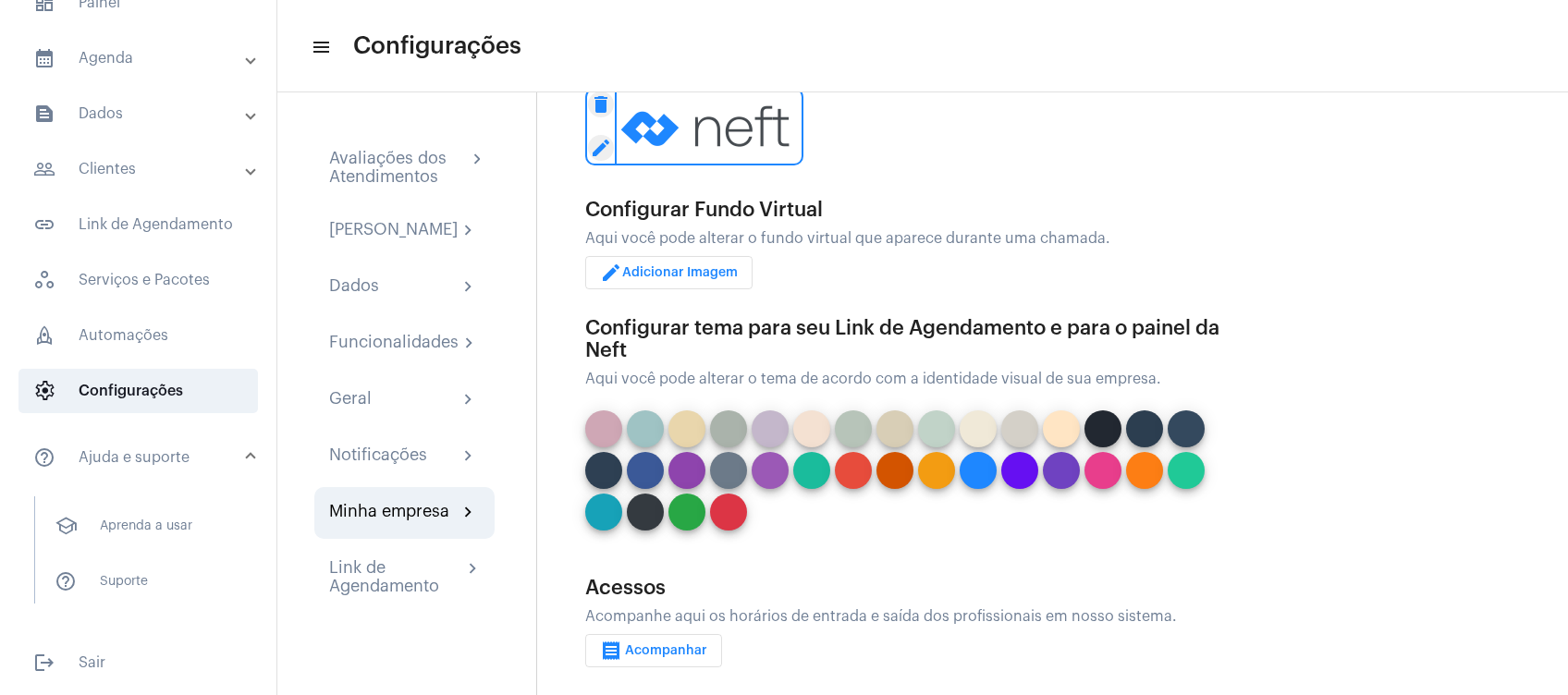
scroll to position [0, 0]
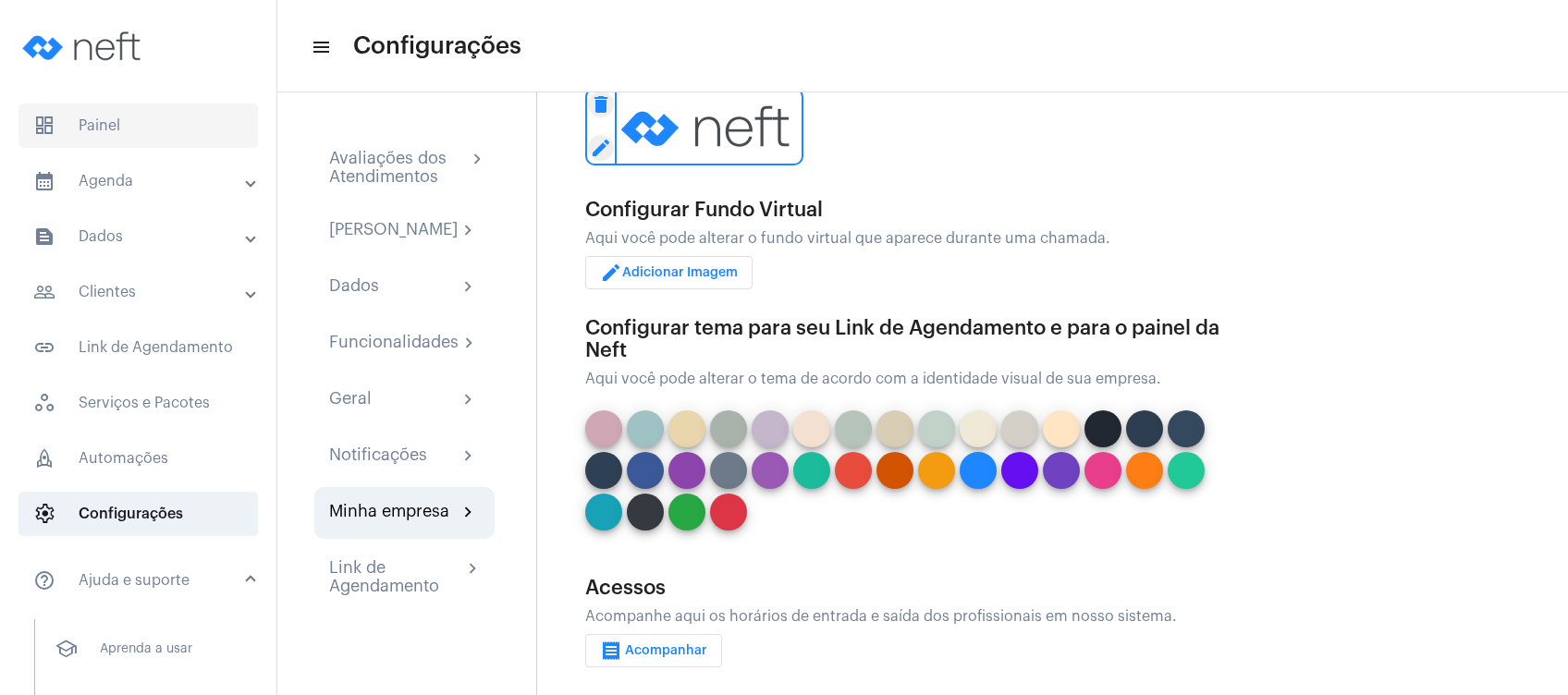
click at [118, 116] on span "dashboard Painel" at bounding box center [138, 126] width 240 height 45
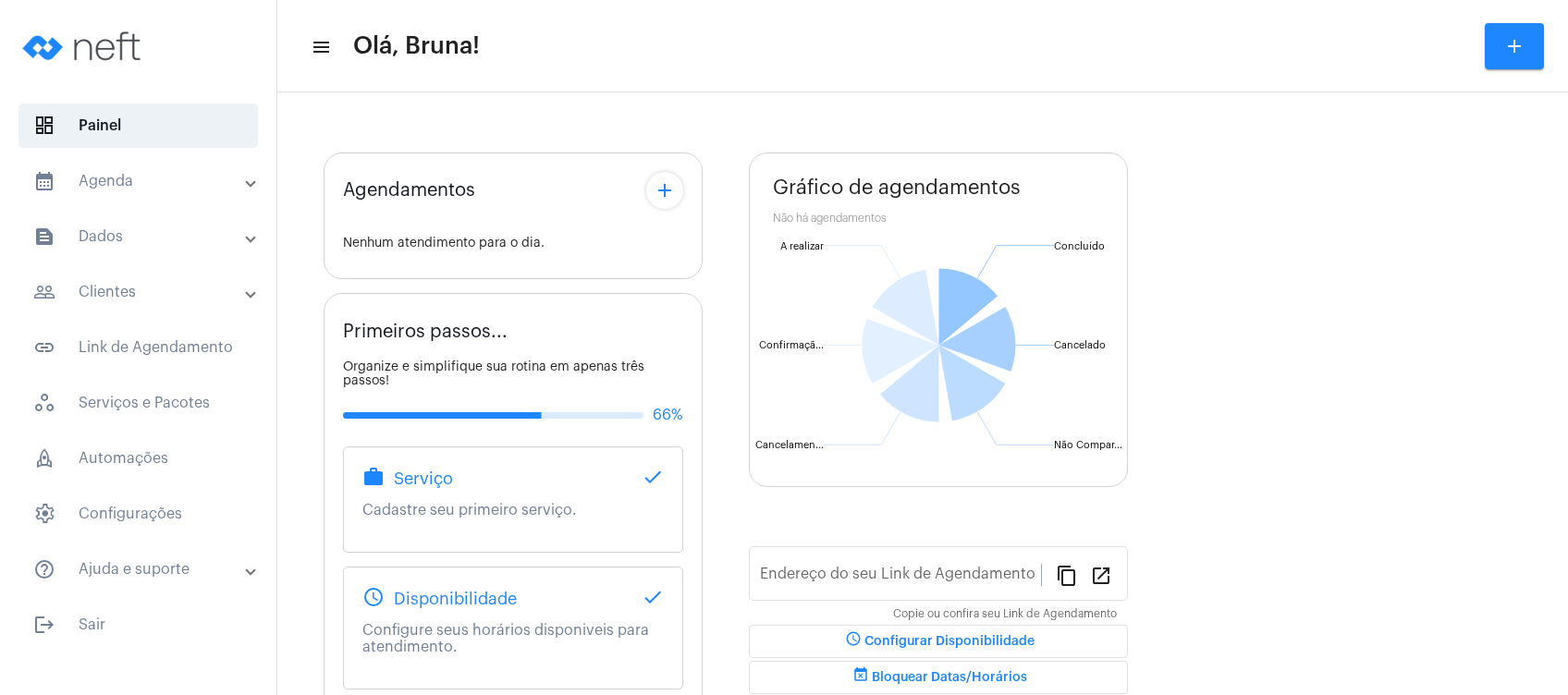
type input "[URL][DOMAIN_NAME]"
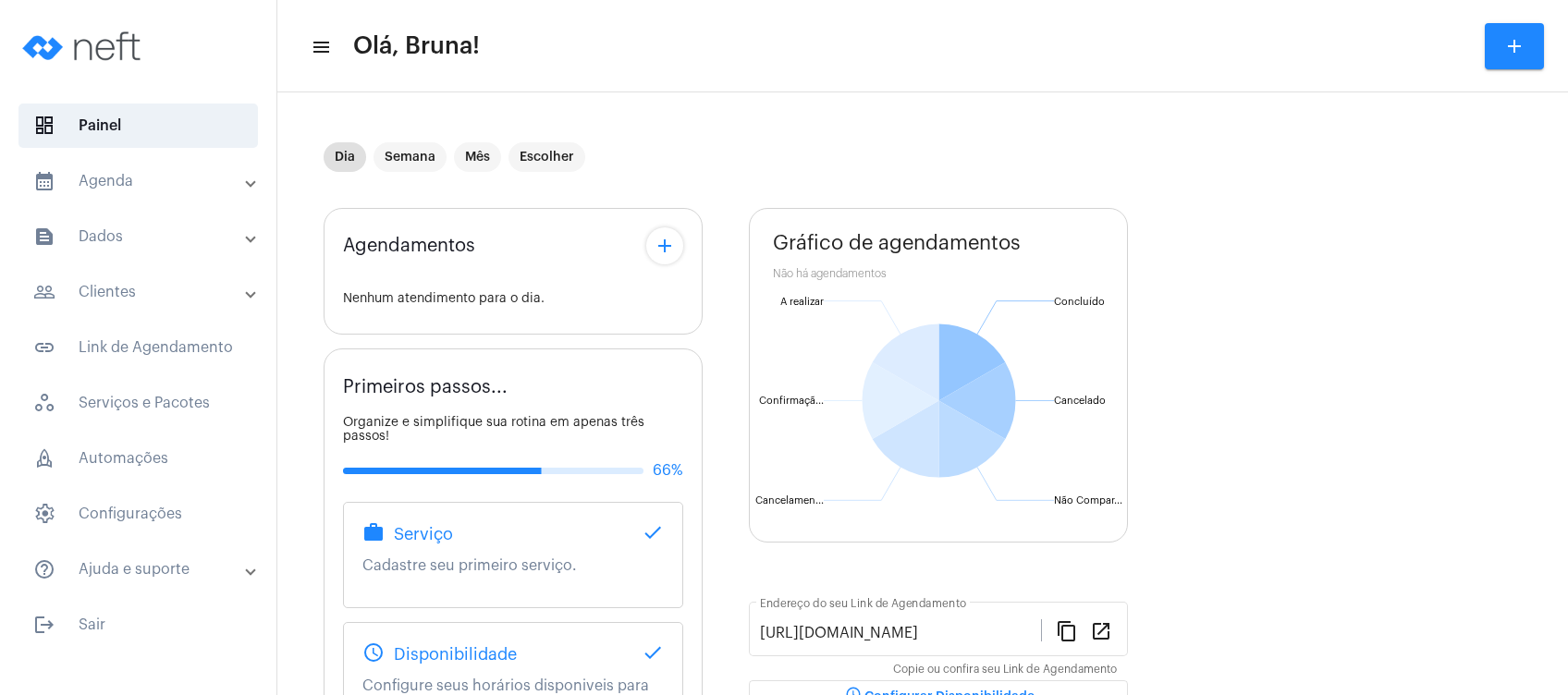
click at [126, 166] on mat-expansion-panel-header "calendar_month_outlined Agenda" at bounding box center [143, 181] width 265 height 45
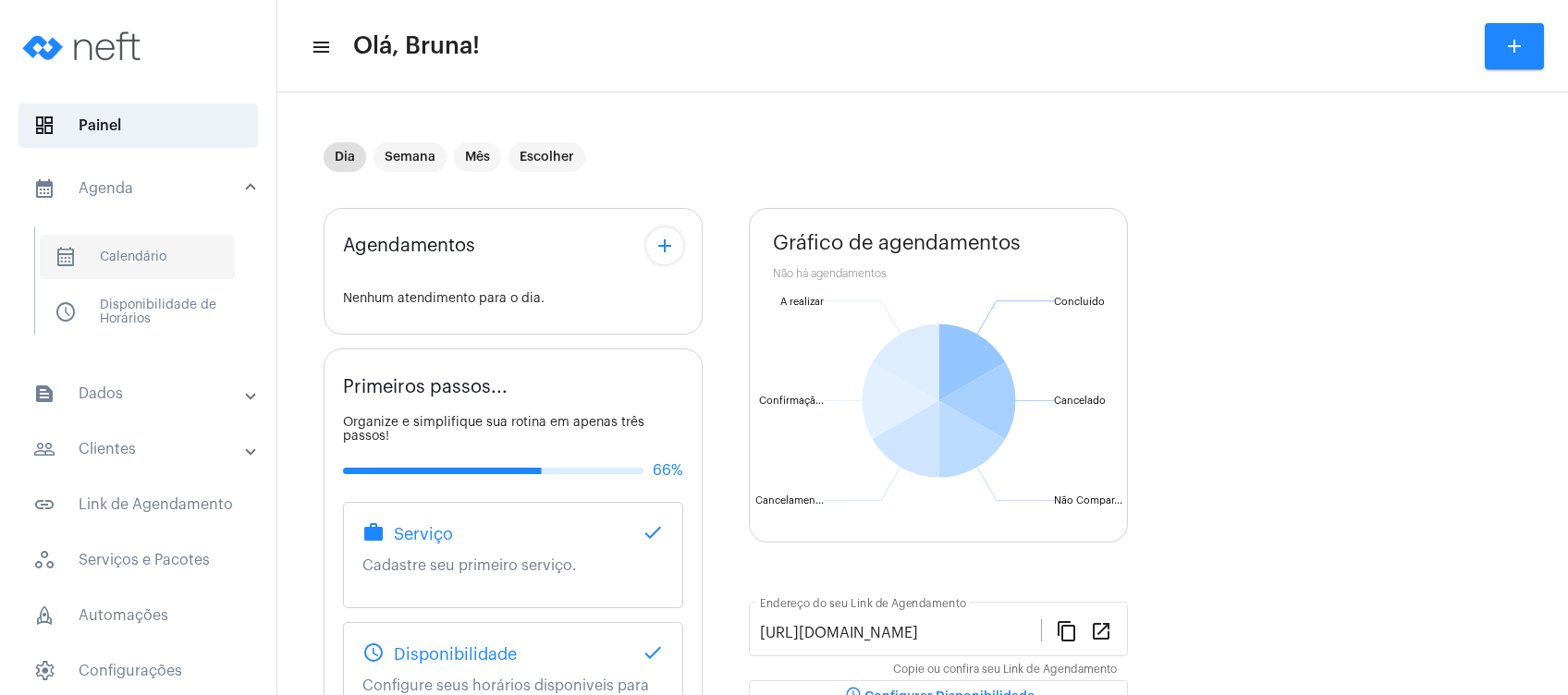
click at [126, 250] on span "calendar_month_outlined Calendário" at bounding box center [137, 257] width 195 height 45
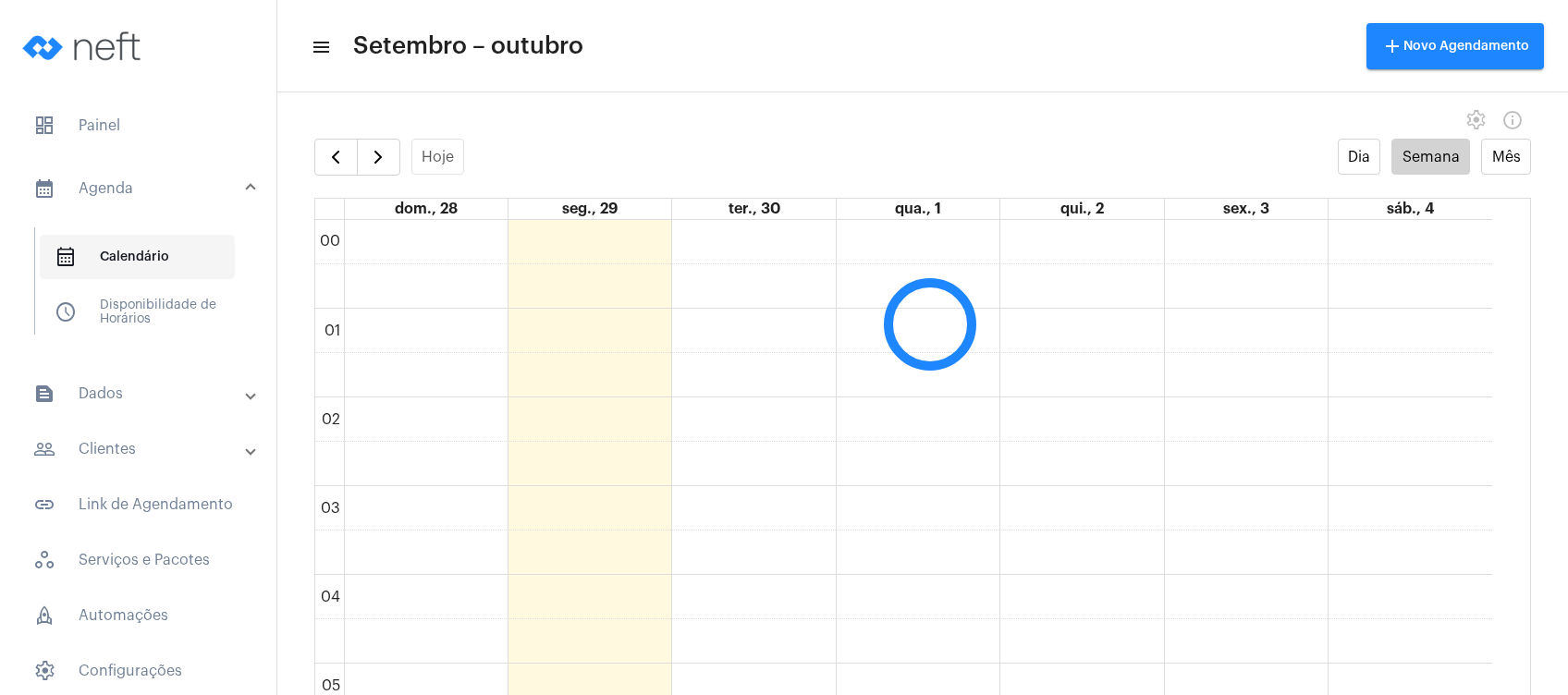
scroll to position [532, 0]
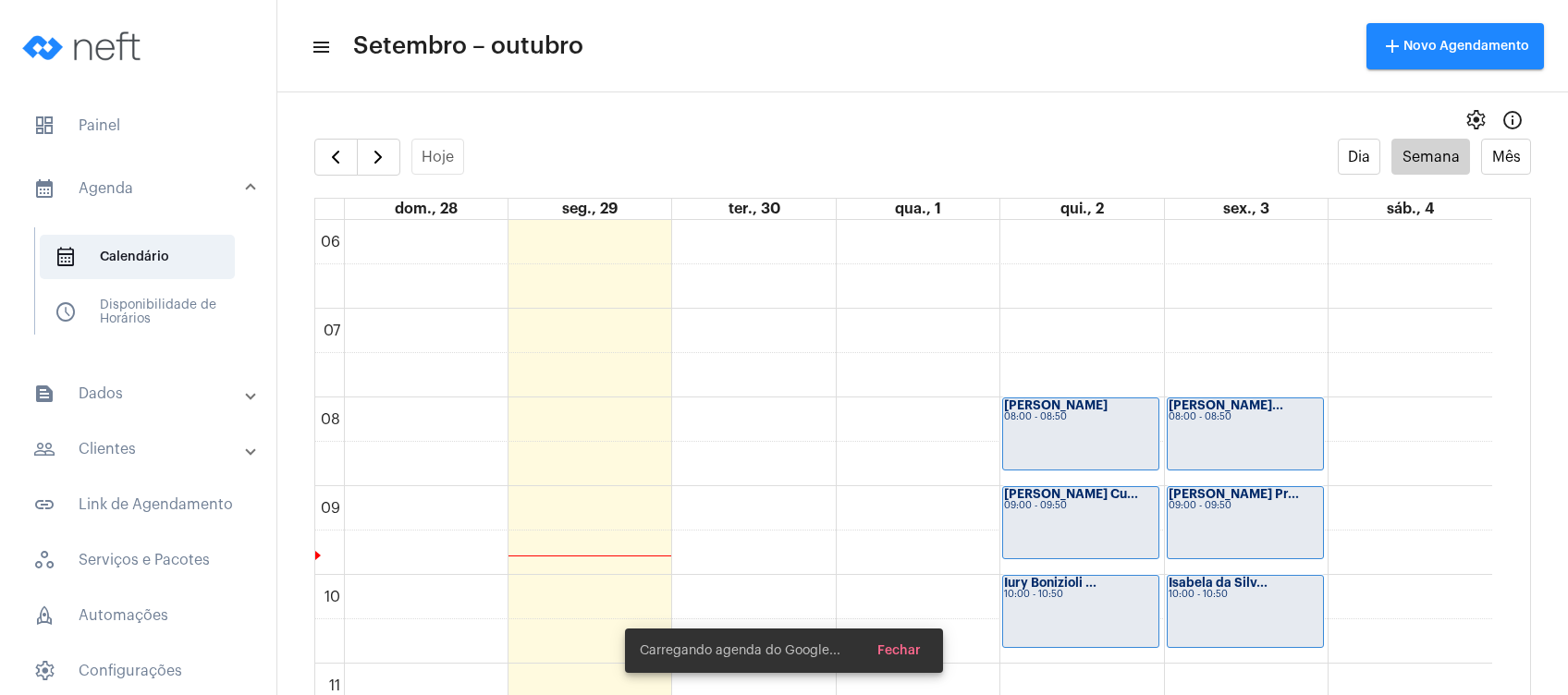
click at [629, 91] on mat-toolbar "menu Setembro – outubro add Novo Agendamento" at bounding box center [922, 46] width 1290 height 92
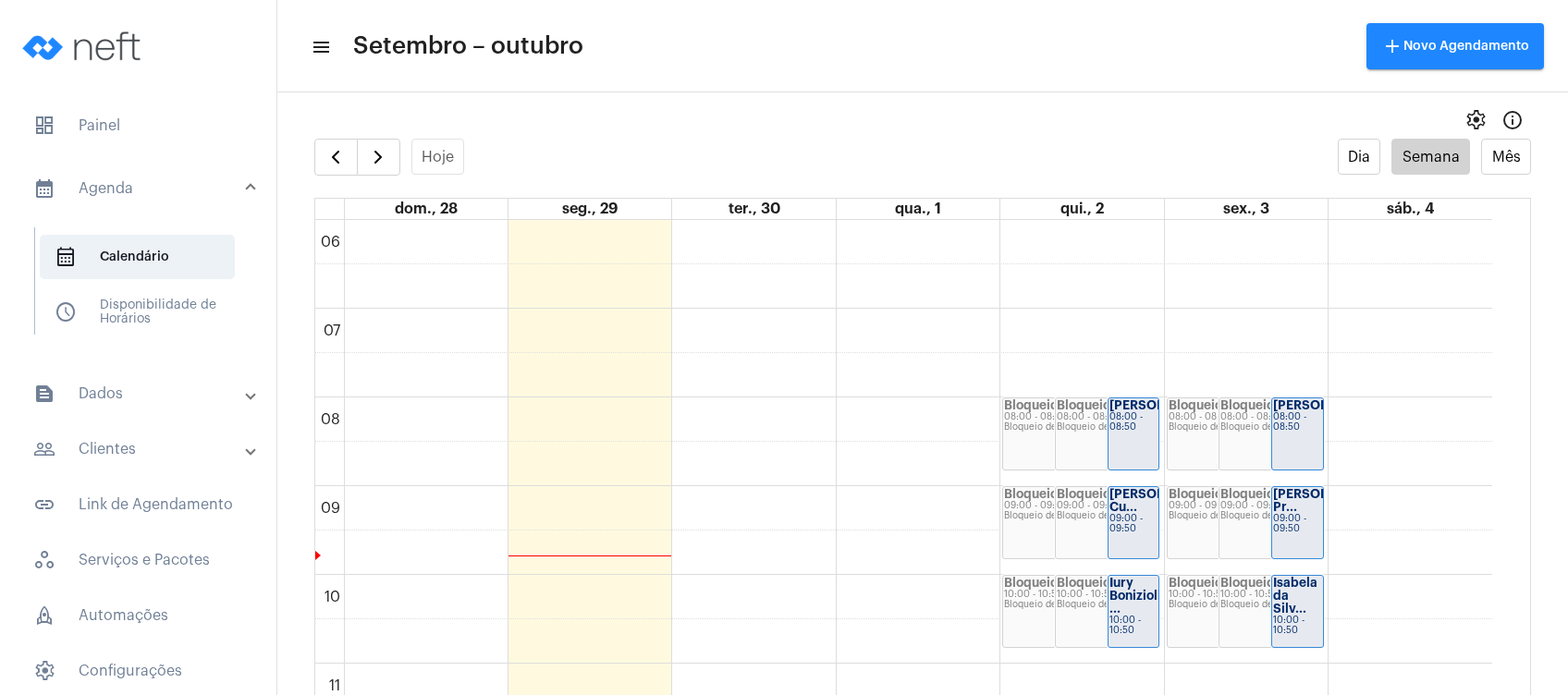
scroll to position [536, 0]
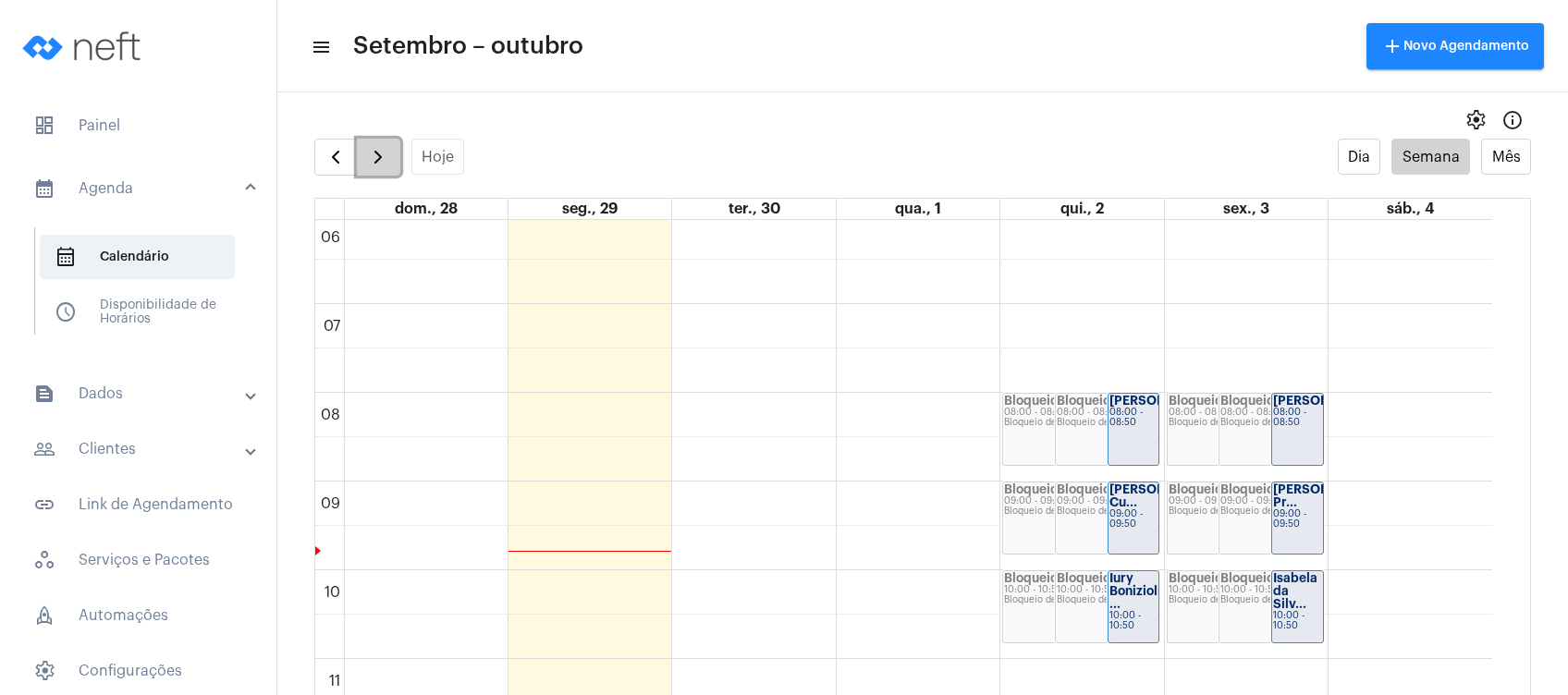
click at [375, 151] on span "button" at bounding box center [378, 157] width 22 height 22
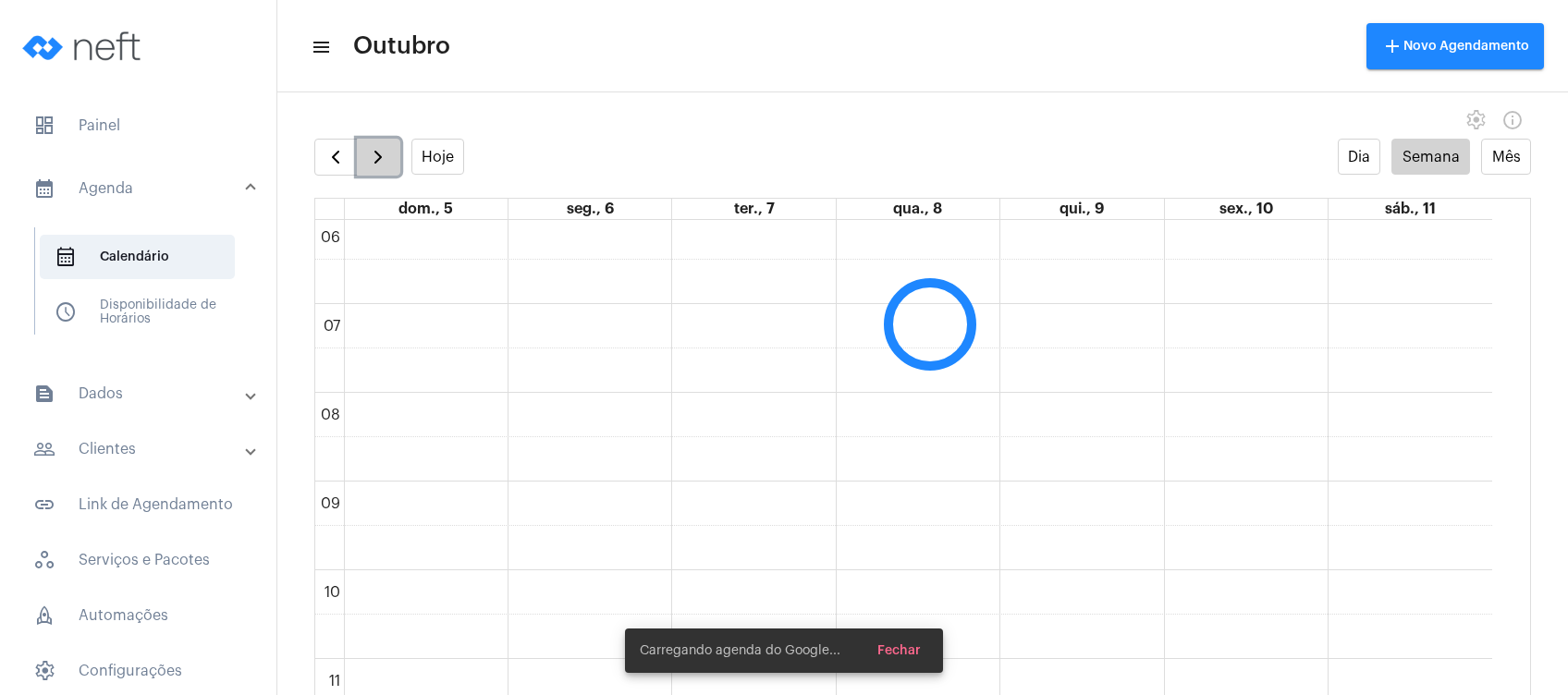
scroll to position [533, 0]
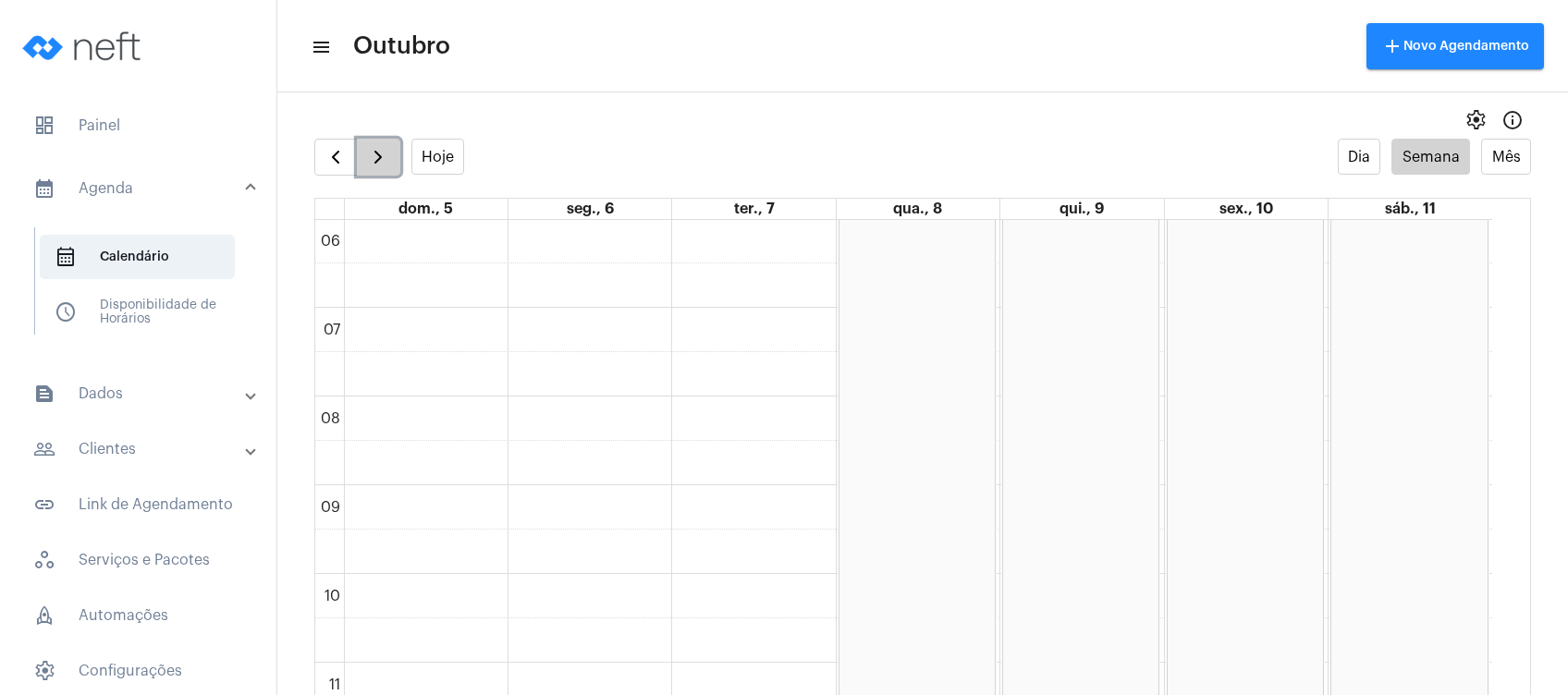
click at [375, 151] on span "button" at bounding box center [378, 157] width 22 height 22
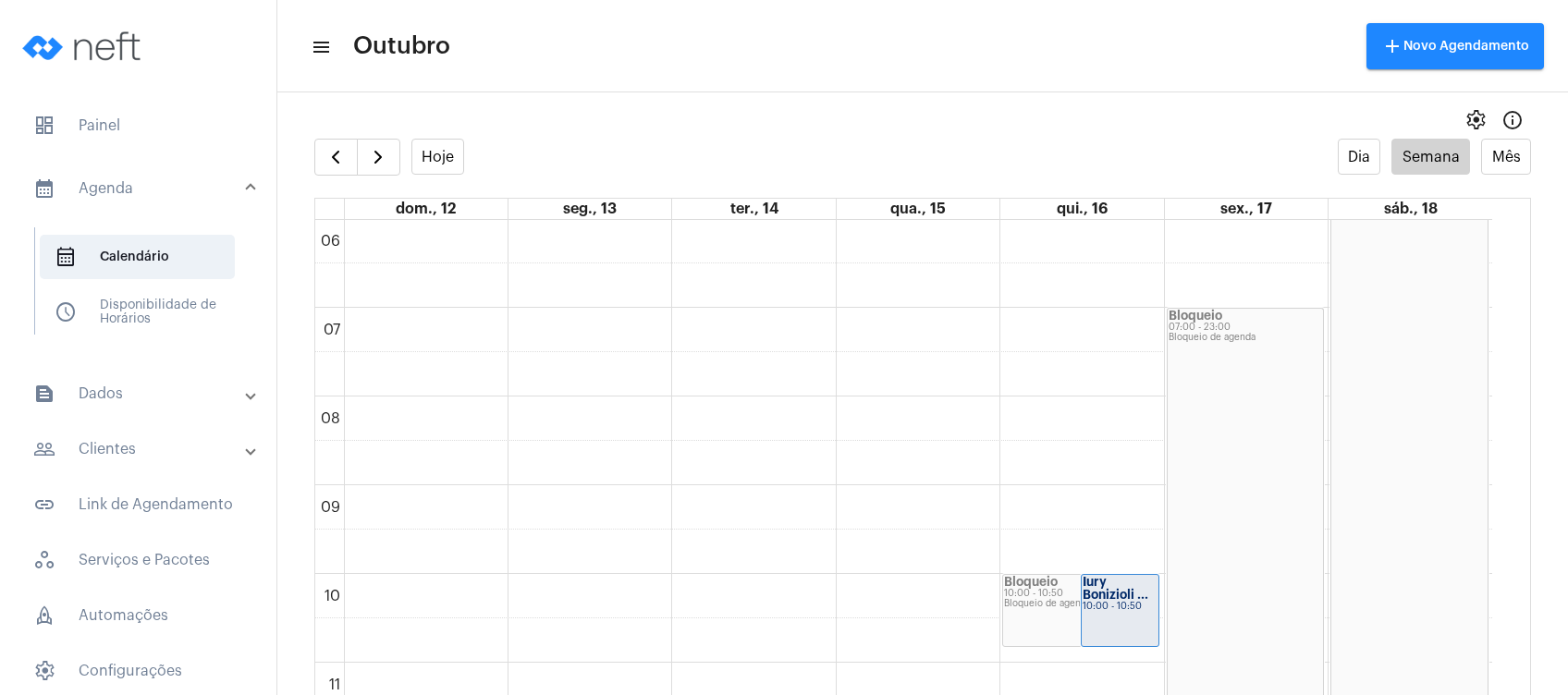
click at [762, 50] on mat-toolbar-row "menu Outubro add Novo Agendamento" at bounding box center [922, 46] width 1290 height 59
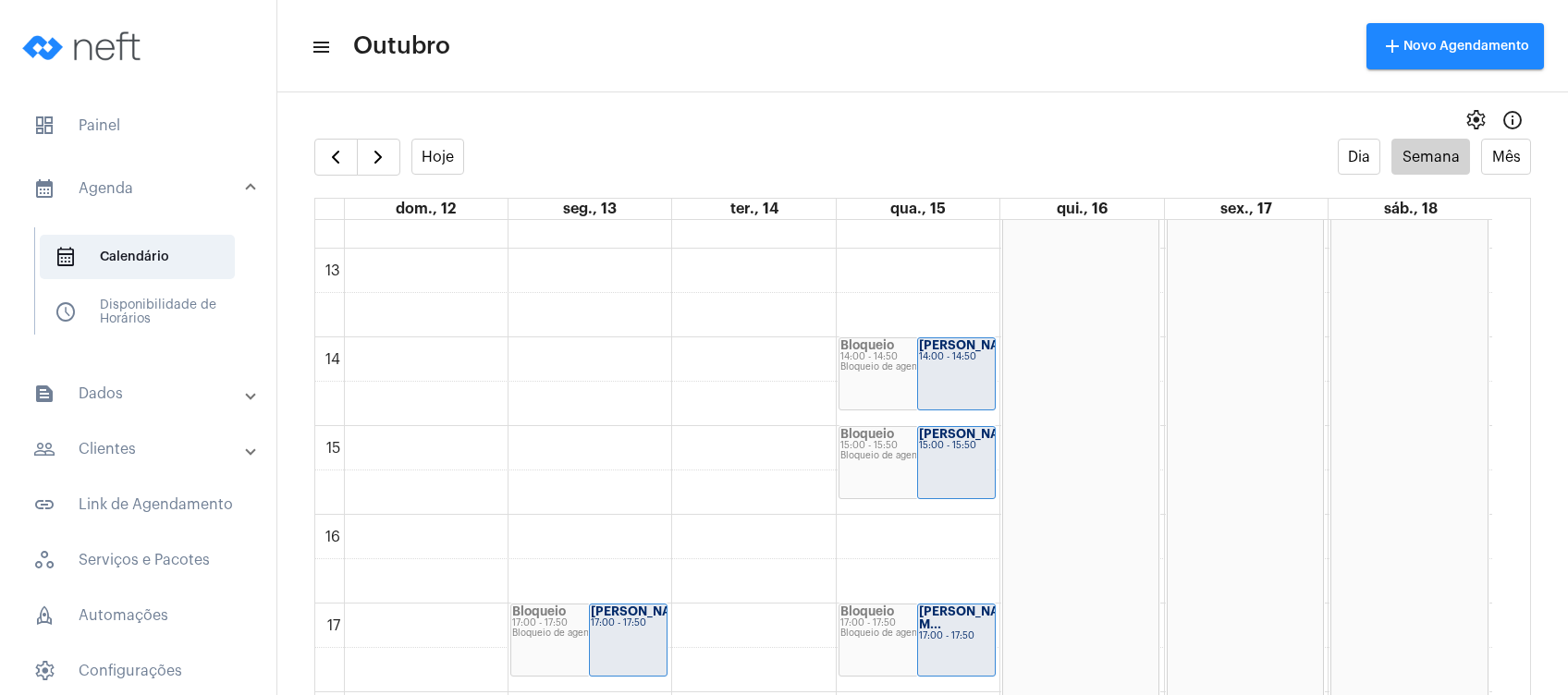
scroll to position [1116, 0]
